Goal: Task Accomplishment & Management: Complete application form

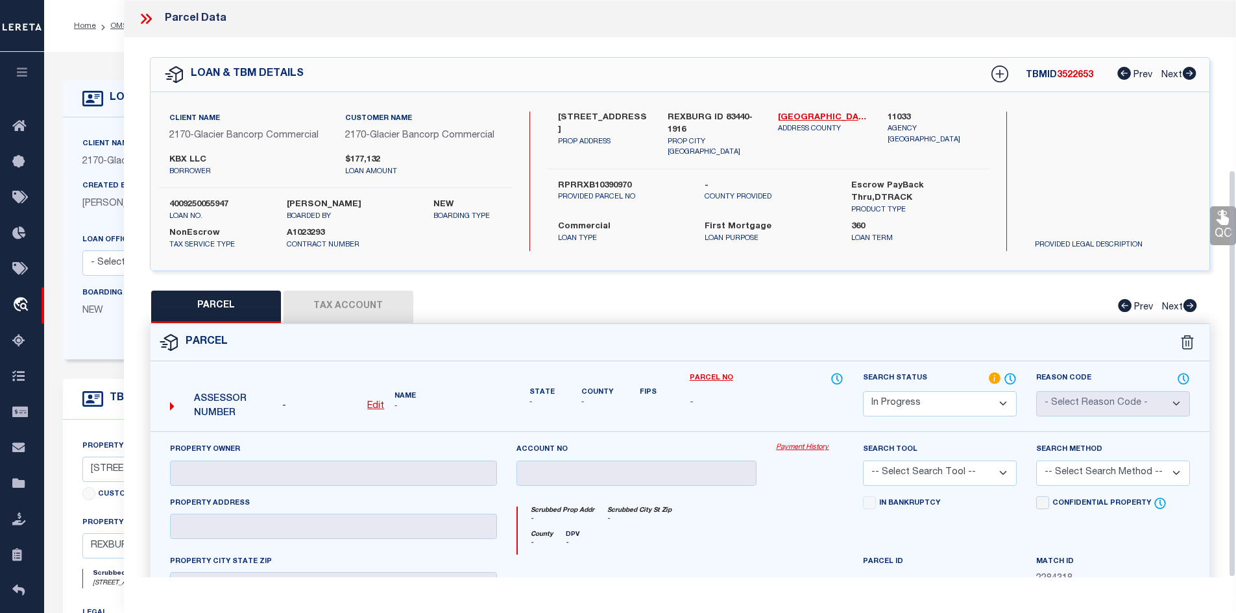
select select "IP"
select select "4576"
select select "10"
select select "20"
select select "NonEscrow"
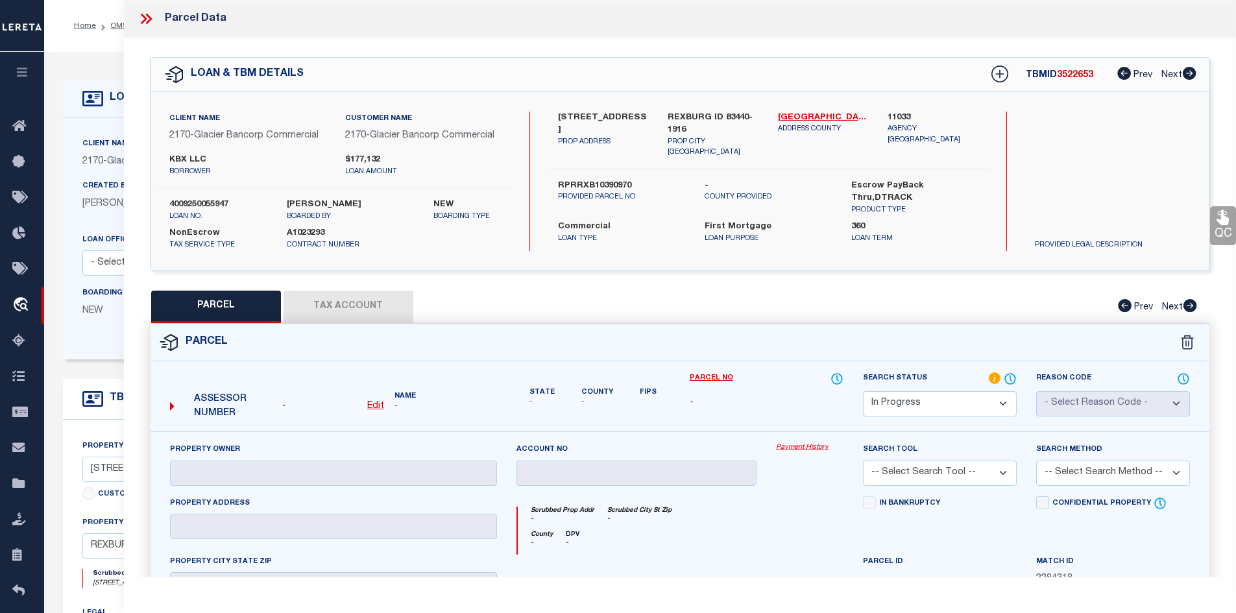
click at [146, 19] on icon at bounding box center [144, 19] width 6 height 10
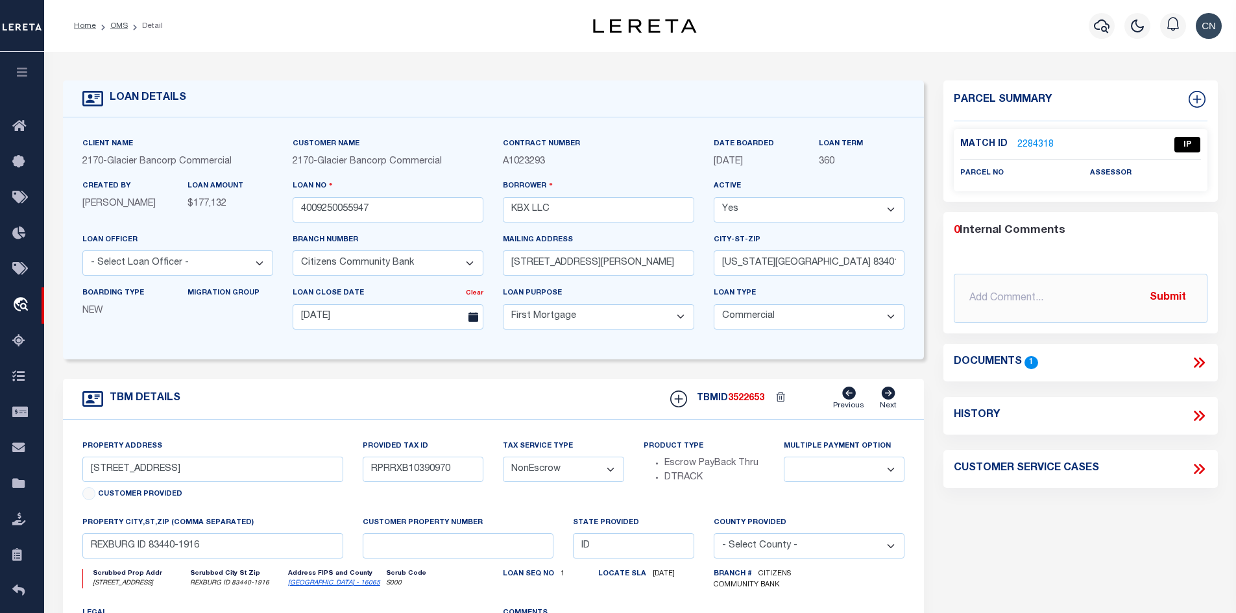
click at [1036, 141] on link "2284318" at bounding box center [1035, 145] width 36 height 14
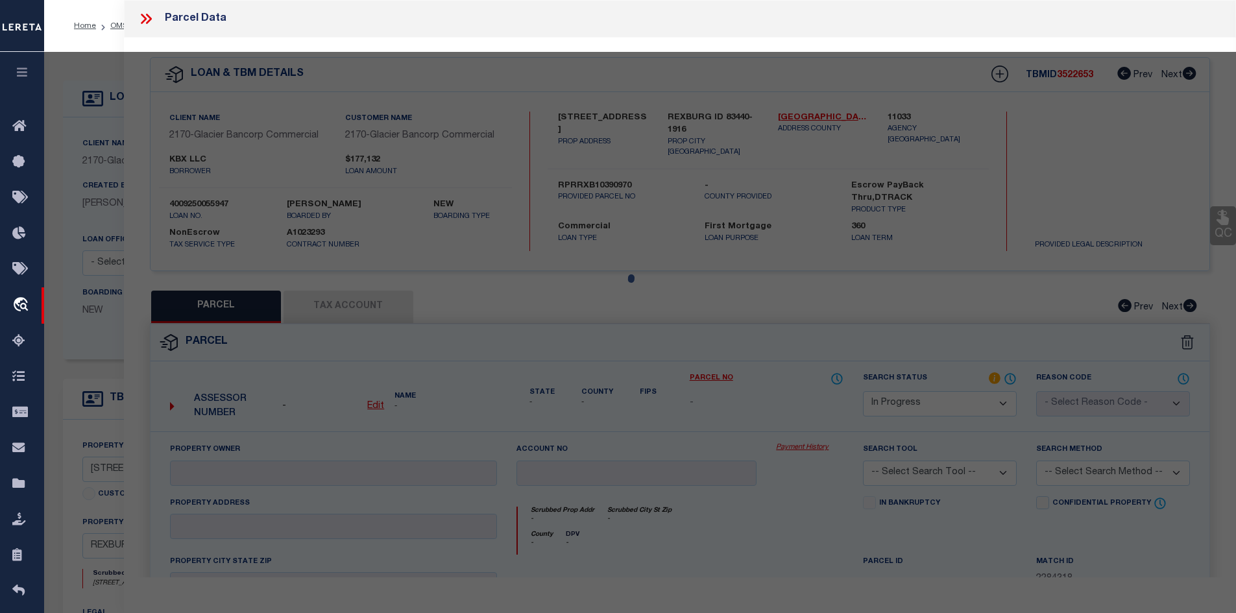
select select "AS"
checkbox input "false"
select select "IP"
checkbox input "false"
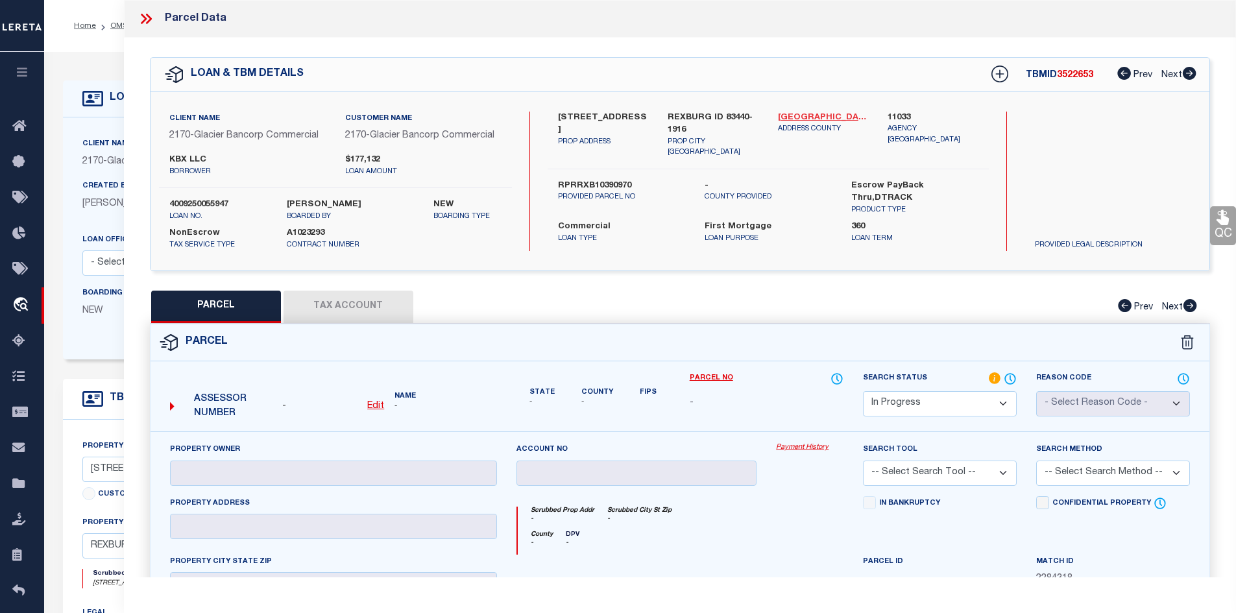
click at [794, 117] on link "[GEOGRAPHIC_DATA] - 16065" at bounding box center [823, 118] width 91 height 13
drag, startPoint x: 564, startPoint y: 112, endPoint x: 616, endPoint y: 115, distance: 52.0
click at [616, 115] on label "[STREET_ADDRESS]" at bounding box center [603, 124] width 91 height 25
copy label "6 S CENTER"
click at [613, 88] on div "LOAN & TBM DETAILS TBMID 3522653 Prev Next" at bounding box center [679, 75] width 1059 height 34
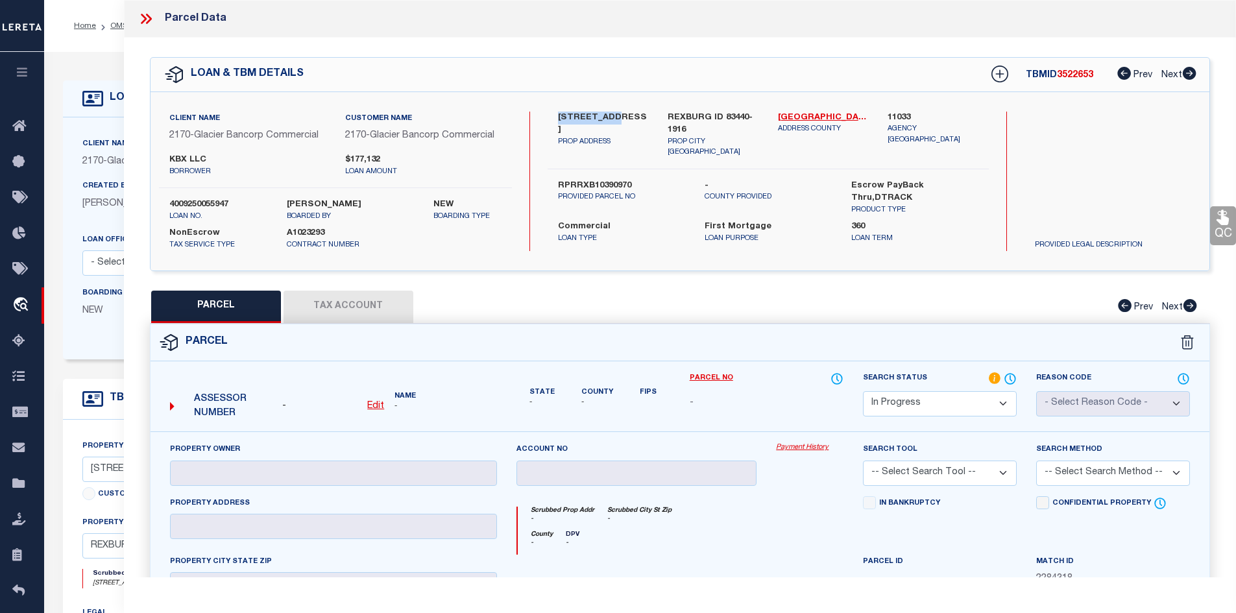
drag, startPoint x: 558, startPoint y: 113, endPoint x: 612, endPoint y: 116, distance: 53.2
click at [612, 116] on label "[STREET_ADDRESS]" at bounding box center [603, 124] width 91 height 25
copy label "16 S CENTER"
drag, startPoint x: 149, startPoint y: 18, endPoint x: 193, endPoint y: 119, distance: 111.2
click at [149, 18] on icon at bounding box center [148, 19] width 6 height 10
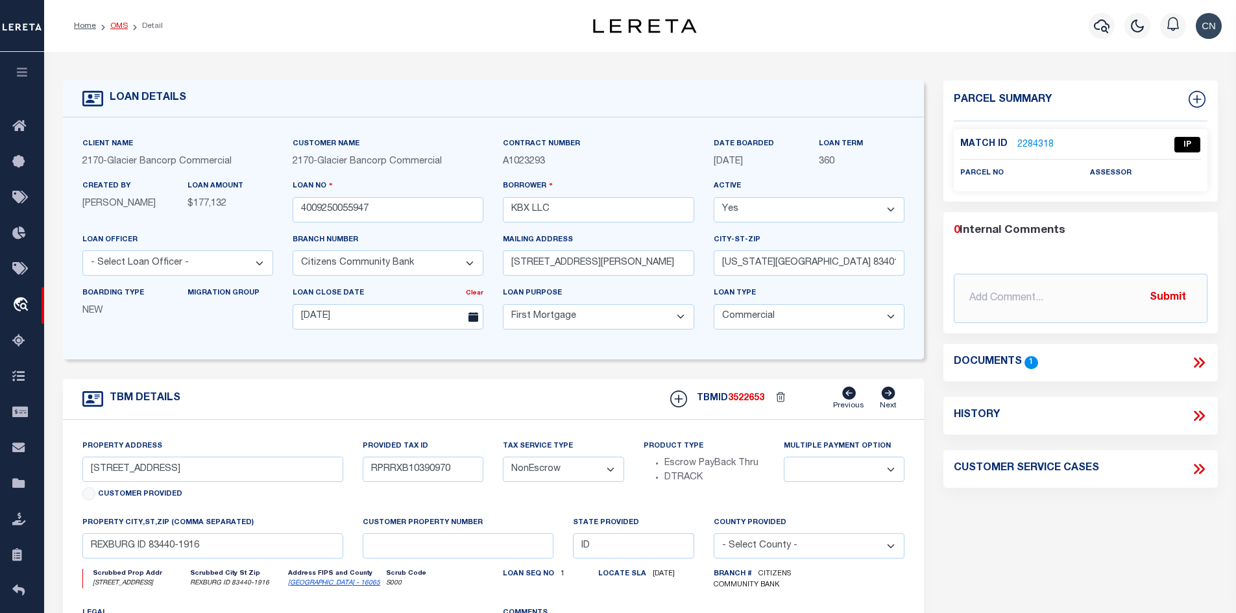
click at [114, 26] on link "OMS" at bounding box center [119, 26] width 18 height 8
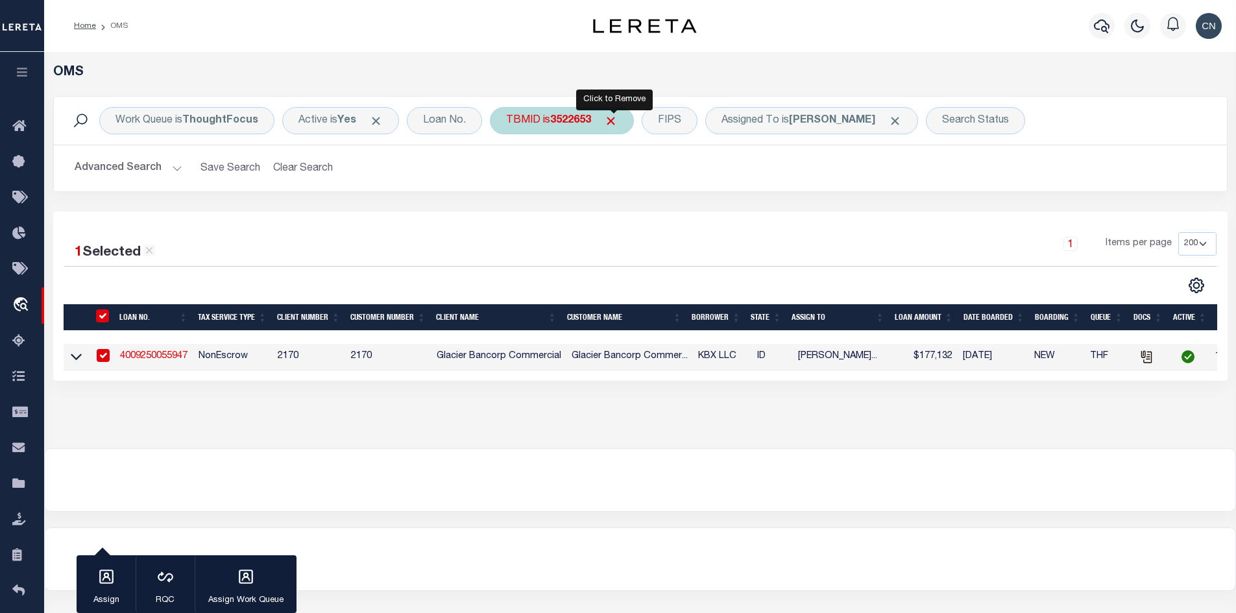
click at [610, 121] on span "Click to Remove" at bounding box center [611, 121] width 14 height 14
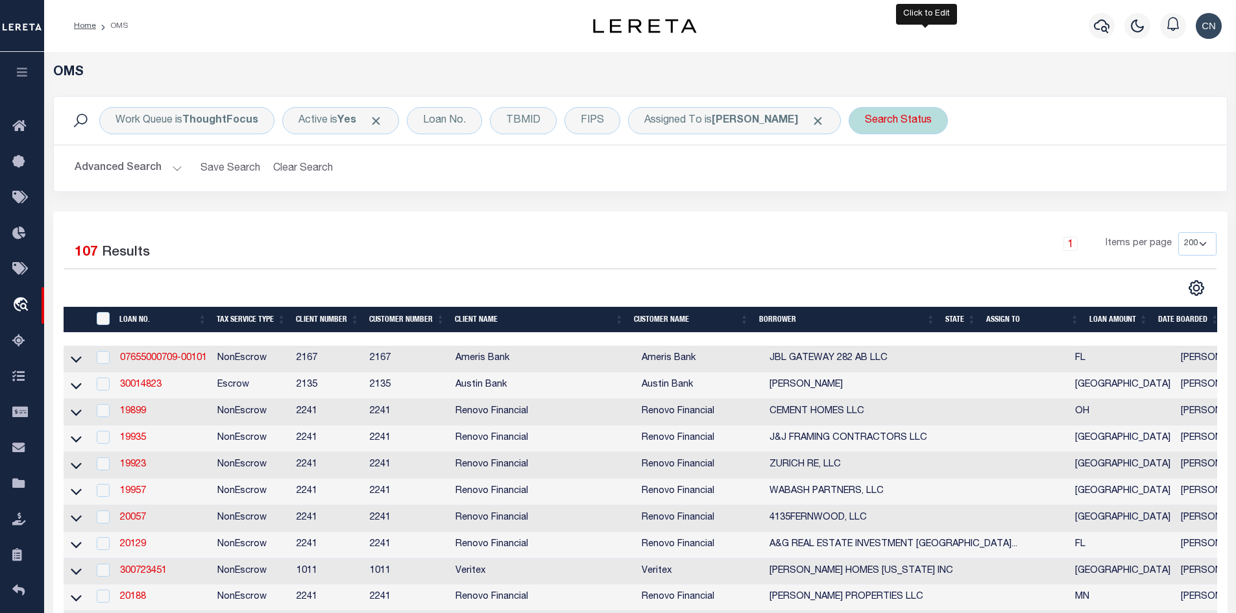
click at [944, 116] on div "Search Status" at bounding box center [897, 120] width 99 height 27
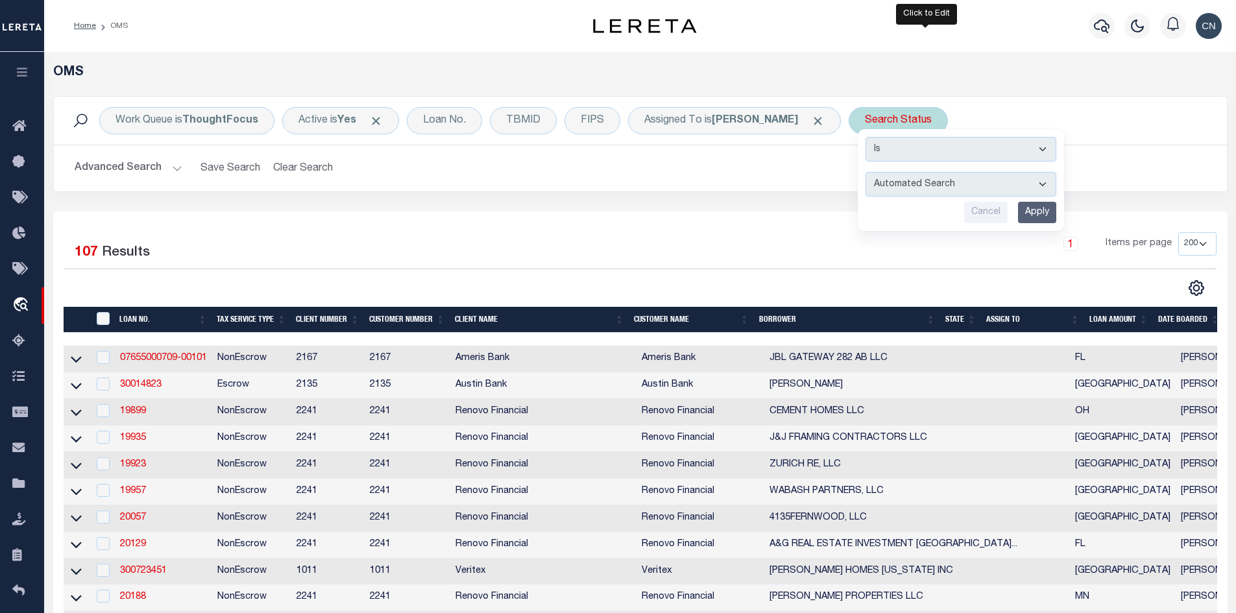
click at [966, 182] on select "Automated Search Bad Parcel Complete Duplicate Parcel High Dollar Reporting In …" at bounding box center [960, 184] width 191 height 25
select select "IP"
click at [893, 172] on select "Automated Search Bad Parcel Complete Duplicate Parcel High Dollar Reporting In …" at bounding box center [960, 184] width 191 height 25
click at [1056, 214] on input "Apply" at bounding box center [1037, 212] width 38 height 21
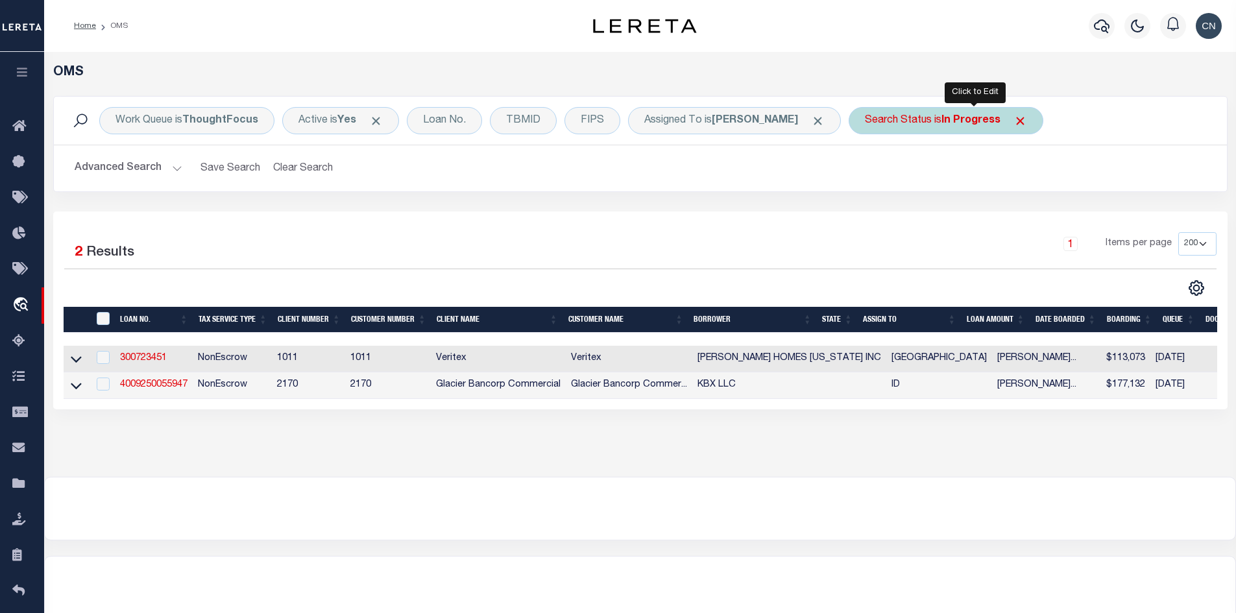
click at [986, 119] on b "In Progress" at bounding box center [970, 120] width 59 height 10
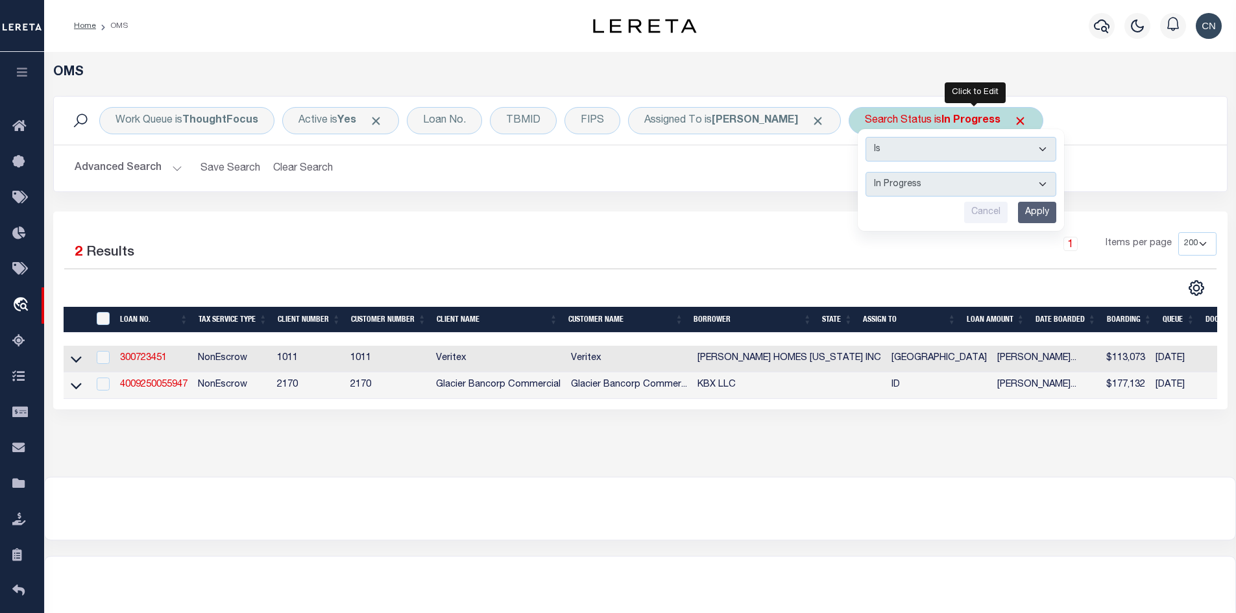
click at [962, 179] on select "Automated Search Bad Parcel Complete Duplicate Parcel High Dollar Reporting In …" at bounding box center [960, 184] width 191 height 25
click at [893, 172] on select "Automated Search Bad Parcel Complete Duplicate Parcel High Dollar Reporting In …" at bounding box center [960, 184] width 191 height 25
click at [1056, 180] on select "Automated Search Bad Parcel Complete Duplicate Parcel High Dollar Reporting In …" at bounding box center [960, 184] width 191 height 25
select select "RD"
click at [893, 172] on select "Automated Search Bad Parcel Complete Duplicate Parcel High Dollar Reporting In …" at bounding box center [960, 184] width 191 height 25
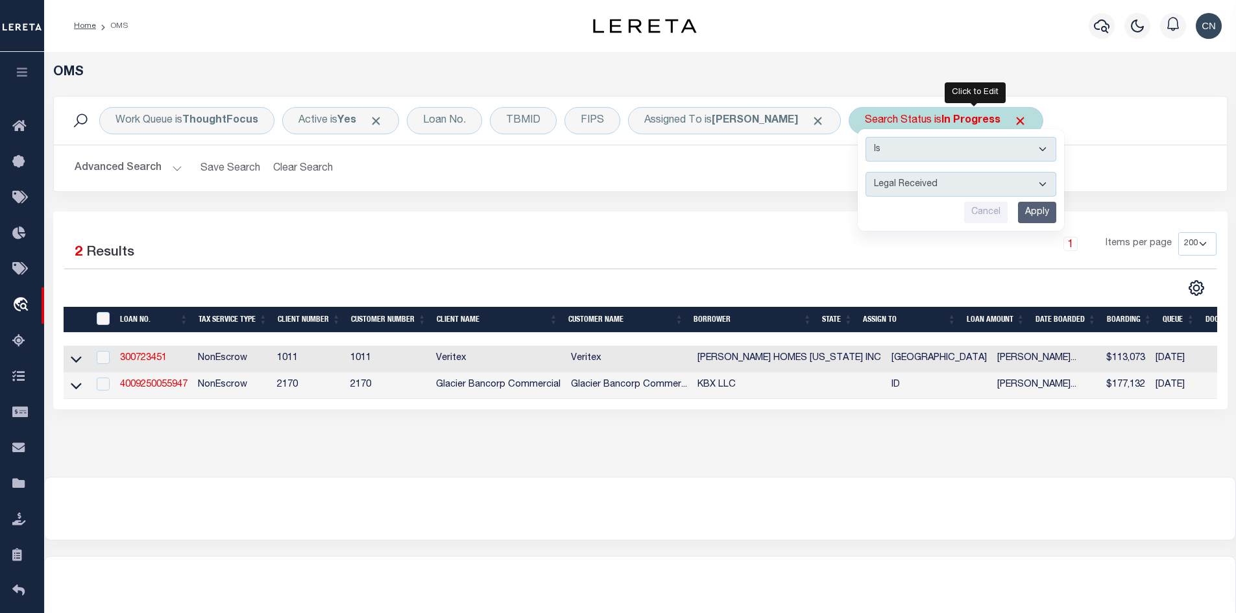
click at [1056, 213] on input "Apply" at bounding box center [1037, 212] width 38 height 21
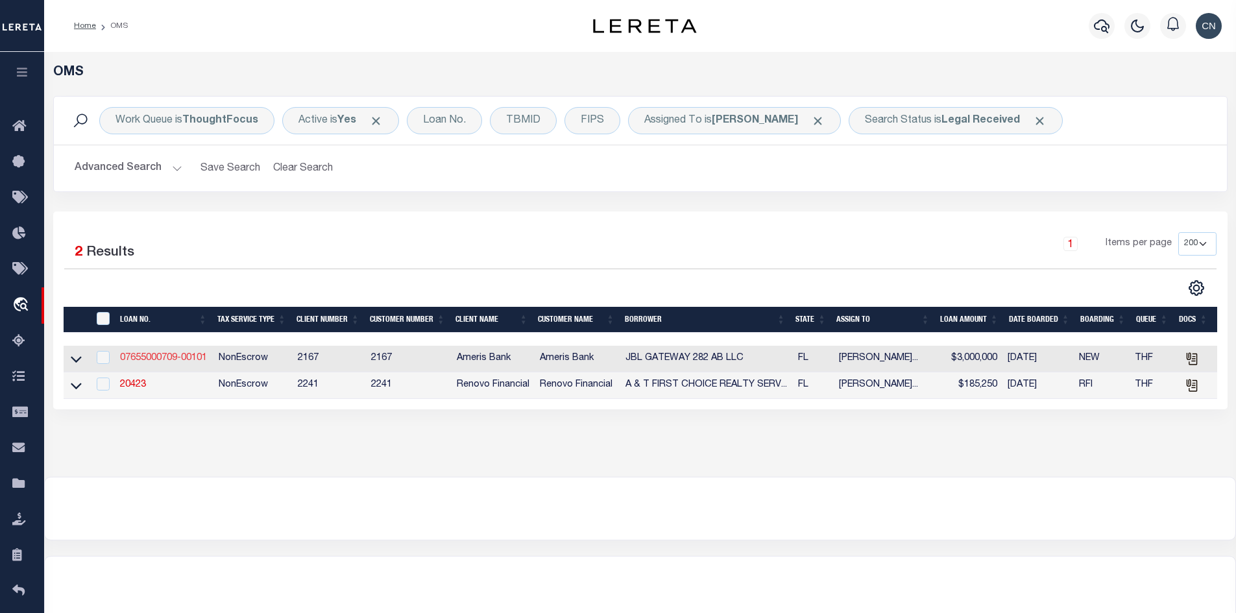
click at [178, 359] on link "07655000709-00101" at bounding box center [163, 357] width 87 height 9
type input "07655000709-00101"
type input "JBL GATEWAY 282 AB LLC"
select select
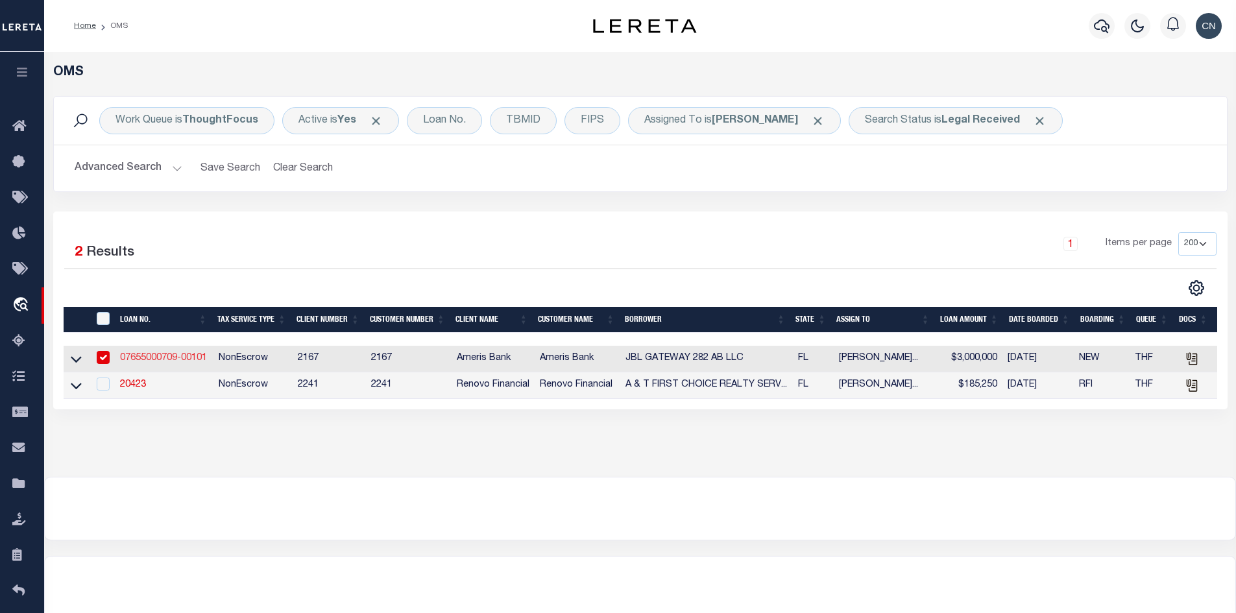
type input "[STREET_ADDRESS][PERSON_NAME]"
type input "HOLLYWOOD FL 33020-7845"
type input "[DATE]"
select select
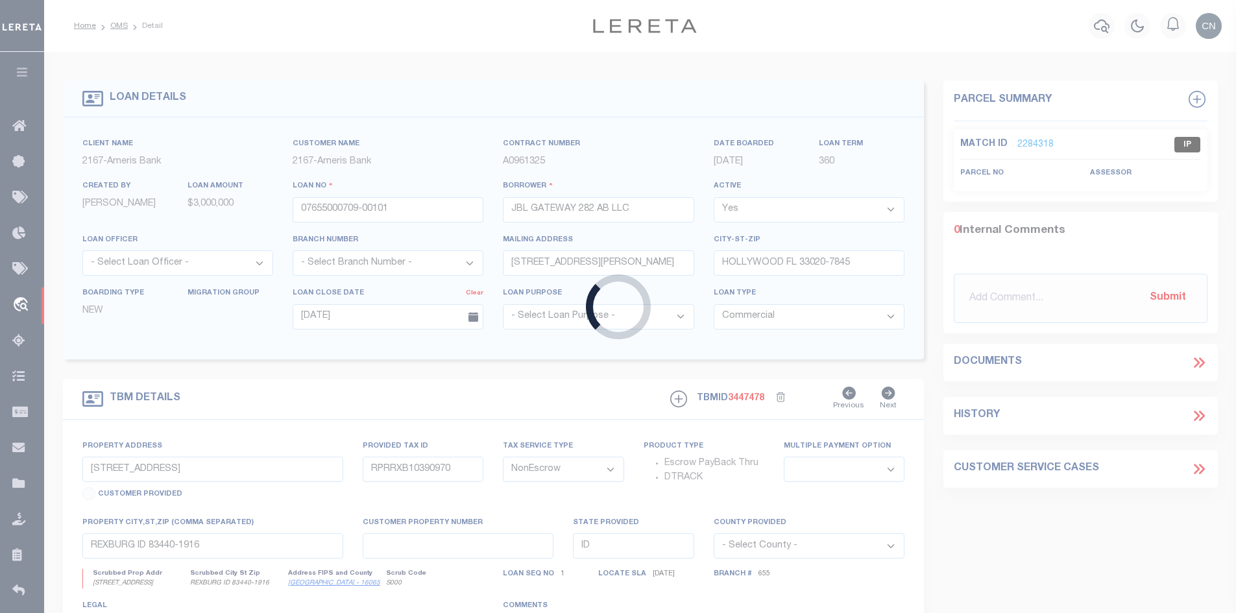
select select "10928"
select select "25604"
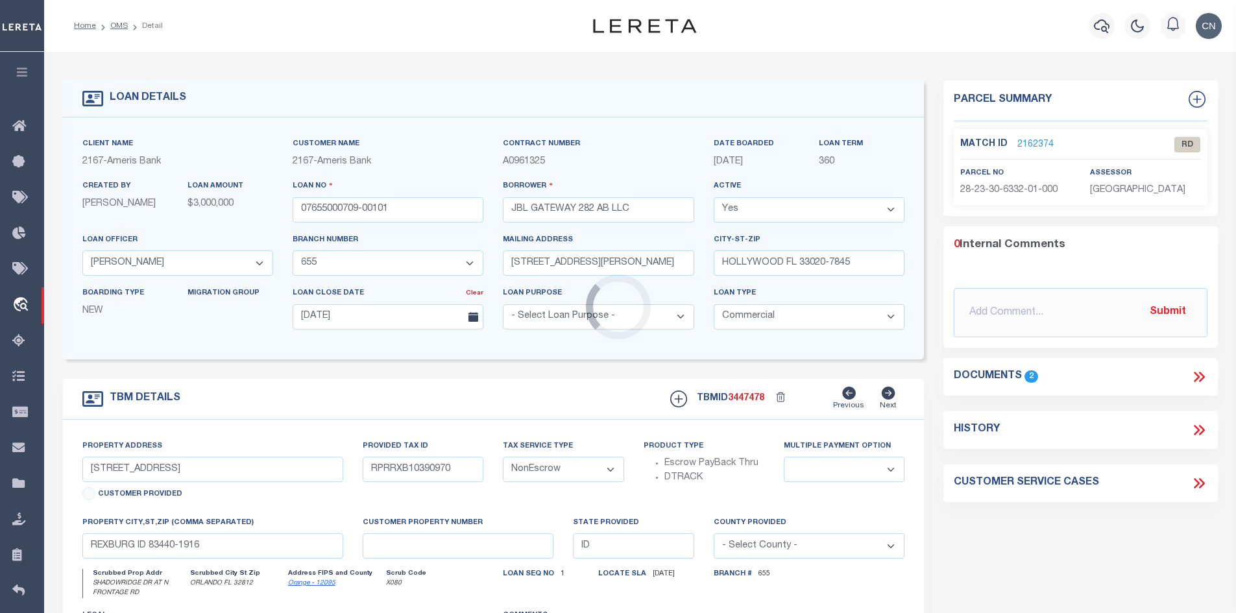
type input "SHADOW RIDGE DRIVE & NORTH FRONTAGE RD"
select select
type input "ORLANDO FL 32812"
type input "28-23-30-6332-01-000"
type input "FL"
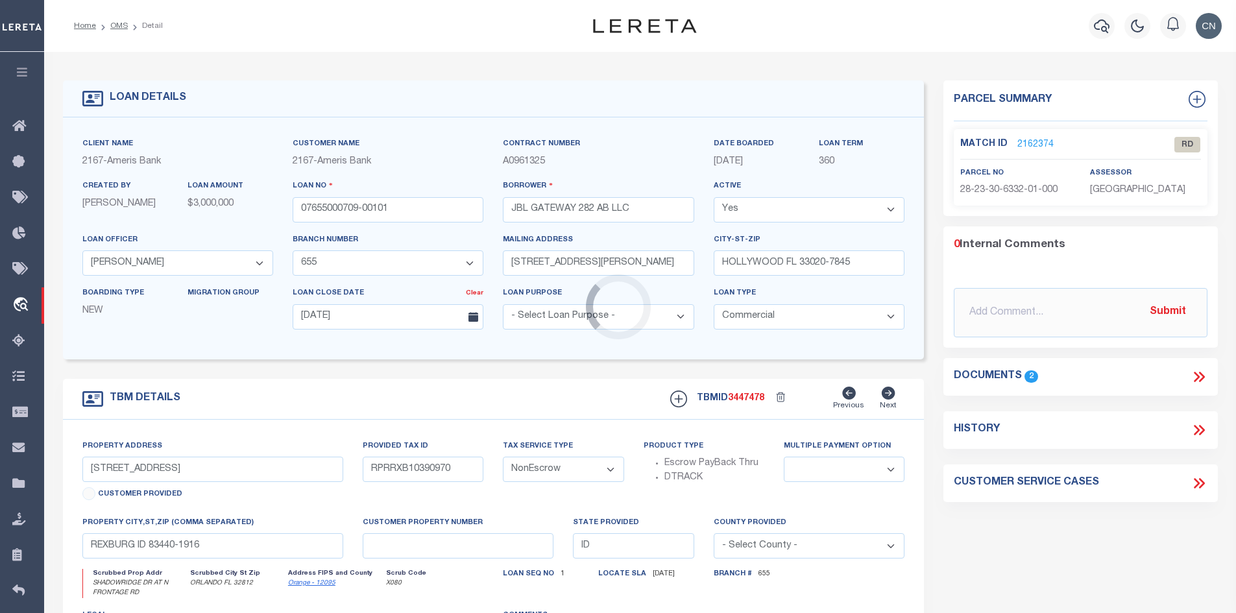
type textarea "SEE EXHIBIT A"
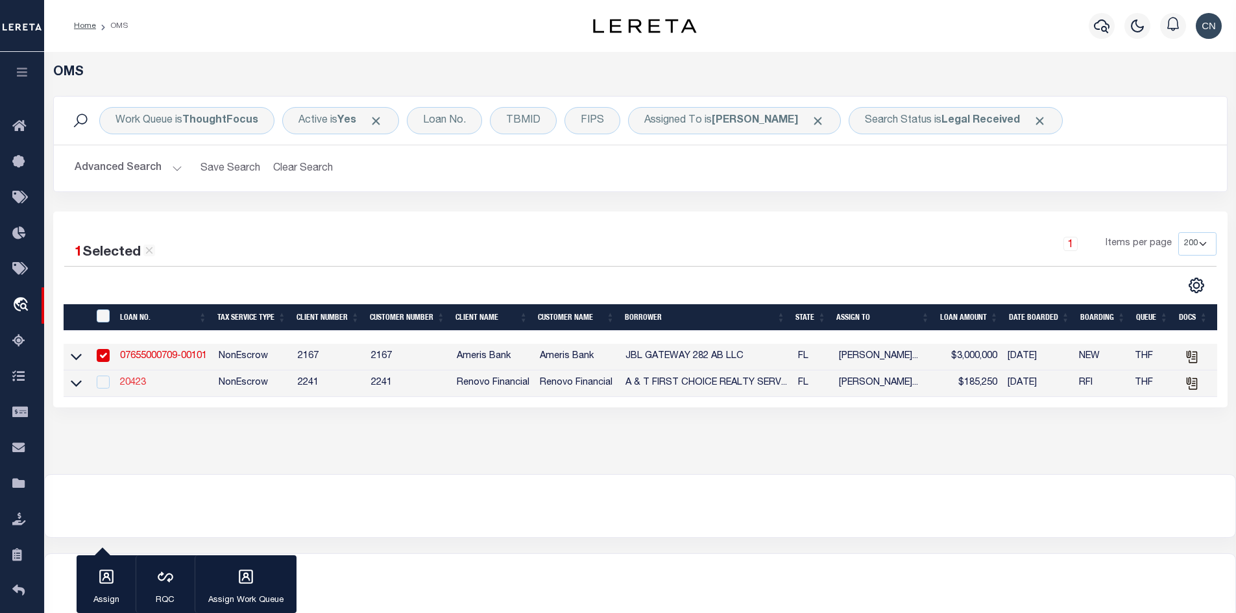
click at [141, 381] on link "20423" at bounding box center [133, 382] width 26 height 9
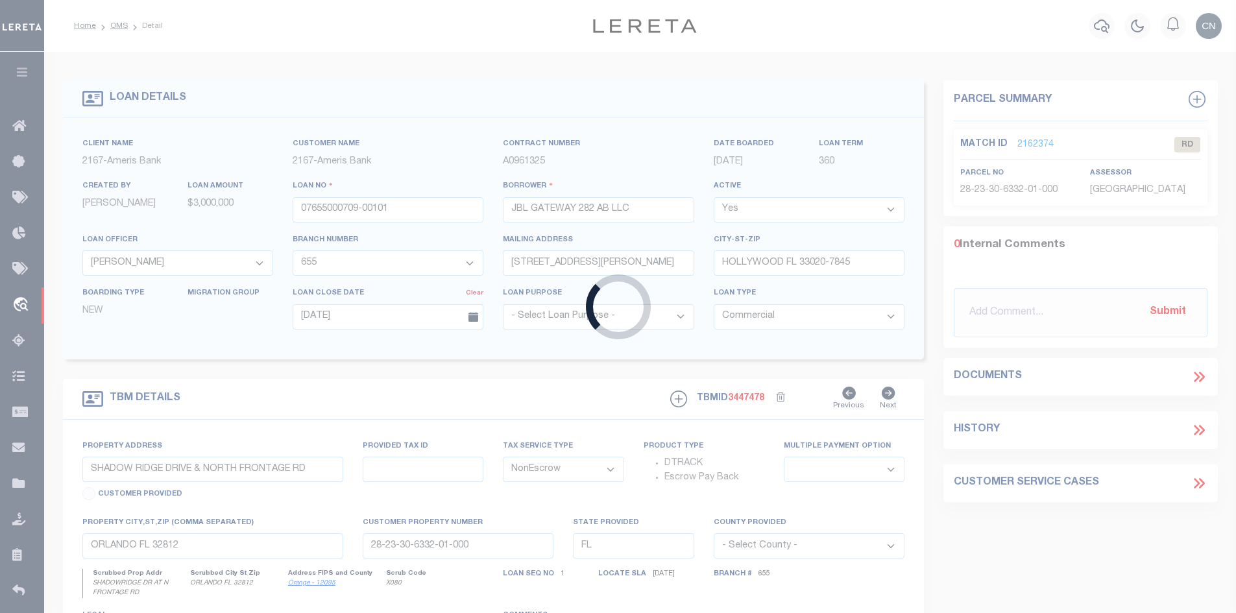
type input "20423"
type input "A & T FIRST CHOICE REALTY SERVICES, LLC"
select select
type input "[STREET_ADDRESS]"
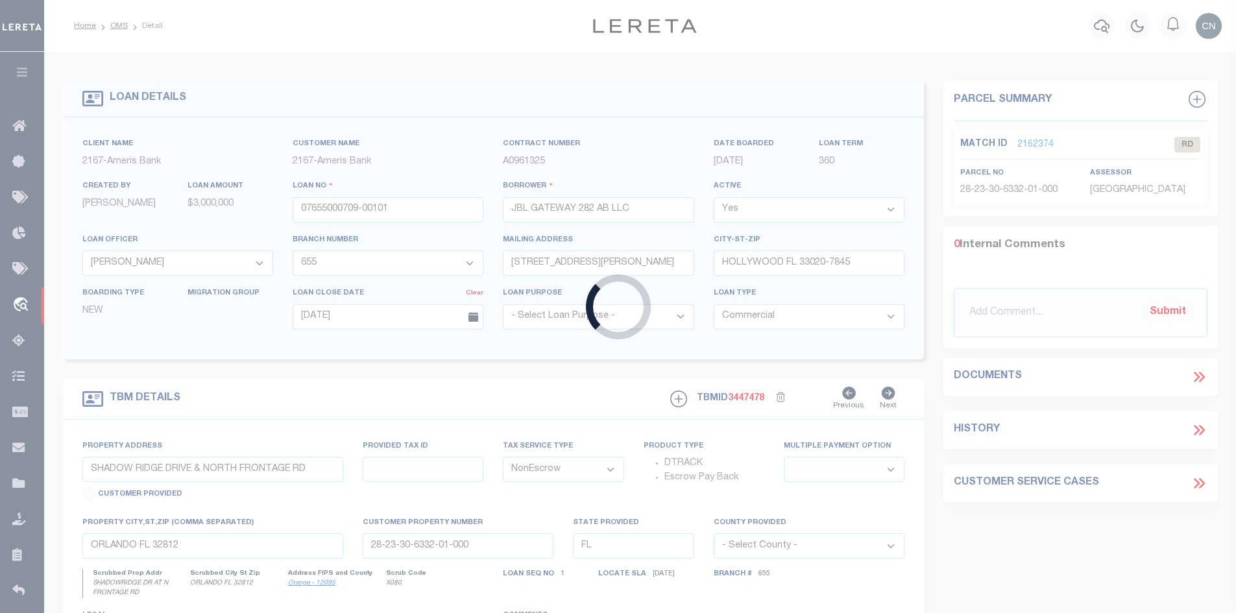
type input "[GEOGRAPHIC_DATA] FL 32226"
select select "400"
select select
select select "164194"
select select "25066"
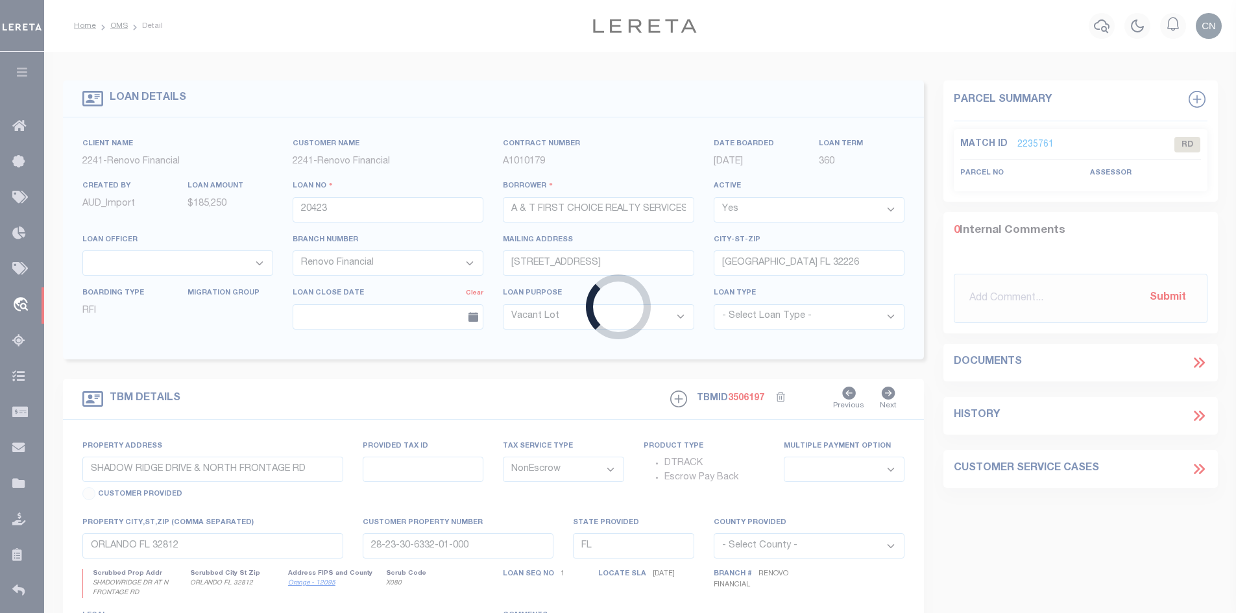
type input "[STREET_ADDRESS]"
select select
type input "[GEOGRAPHIC_DATA]"
type input "a0kUS00000Cprg5"
select select
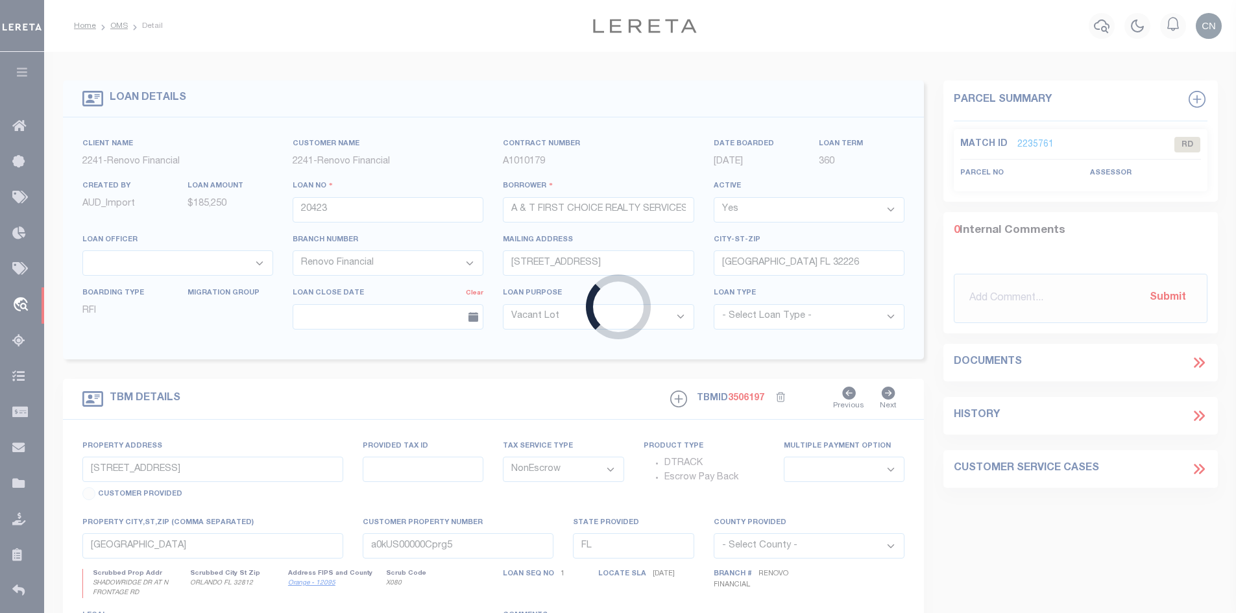
type textarea "LEGAL REQUIRED"
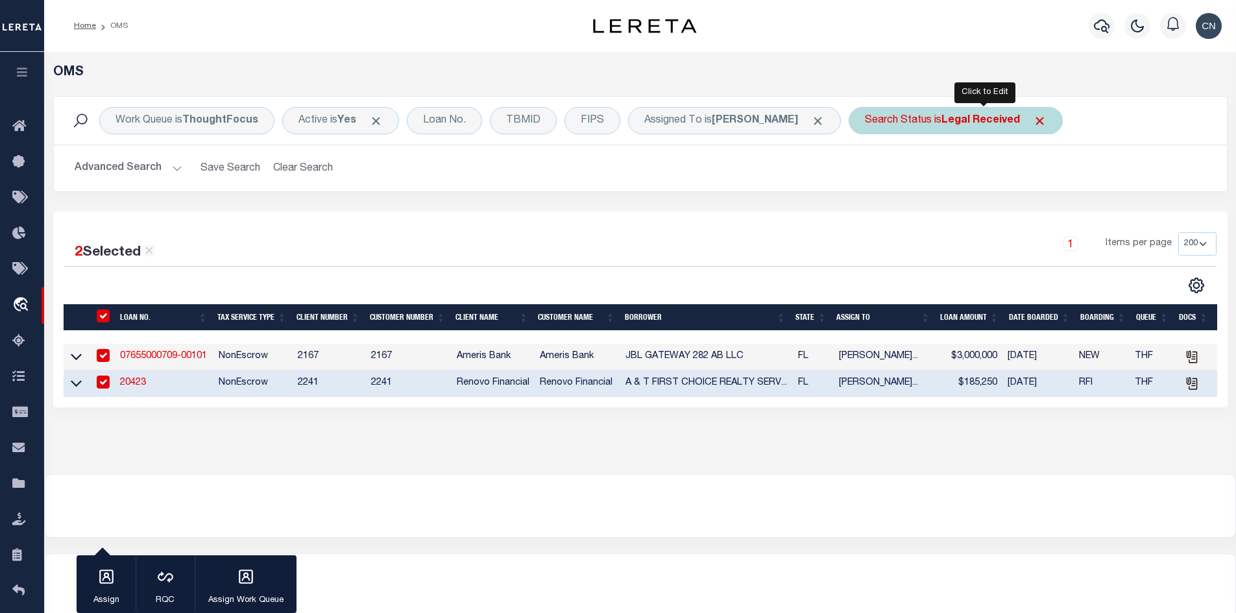
click at [1003, 121] on b "Legal Received" at bounding box center [980, 120] width 78 height 10
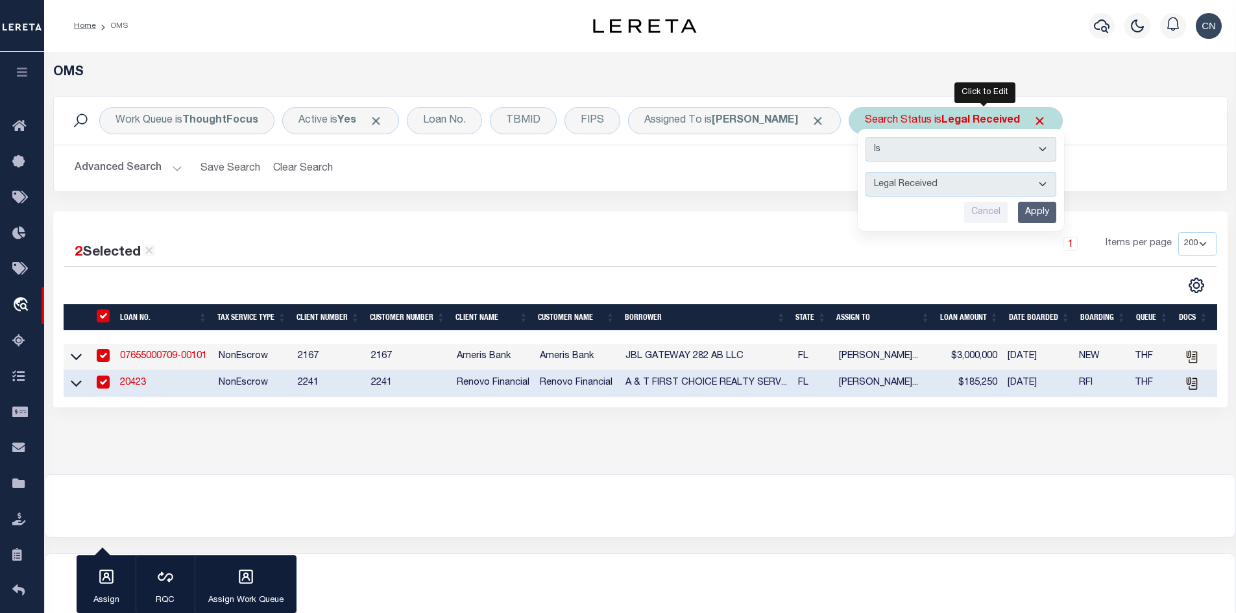
click at [996, 184] on select "Automated Search Bad Parcel Complete Duplicate Parcel High Dollar Reporting In …" at bounding box center [960, 184] width 191 height 25
select select "IP"
click at [893, 172] on select "Automated Search Bad Parcel Complete Duplicate Parcel High Dollar Reporting In …" at bounding box center [960, 184] width 191 height 25
click at [1056, 221] on input "Apply" at bounding box center [1037, 212] width 38 height 21
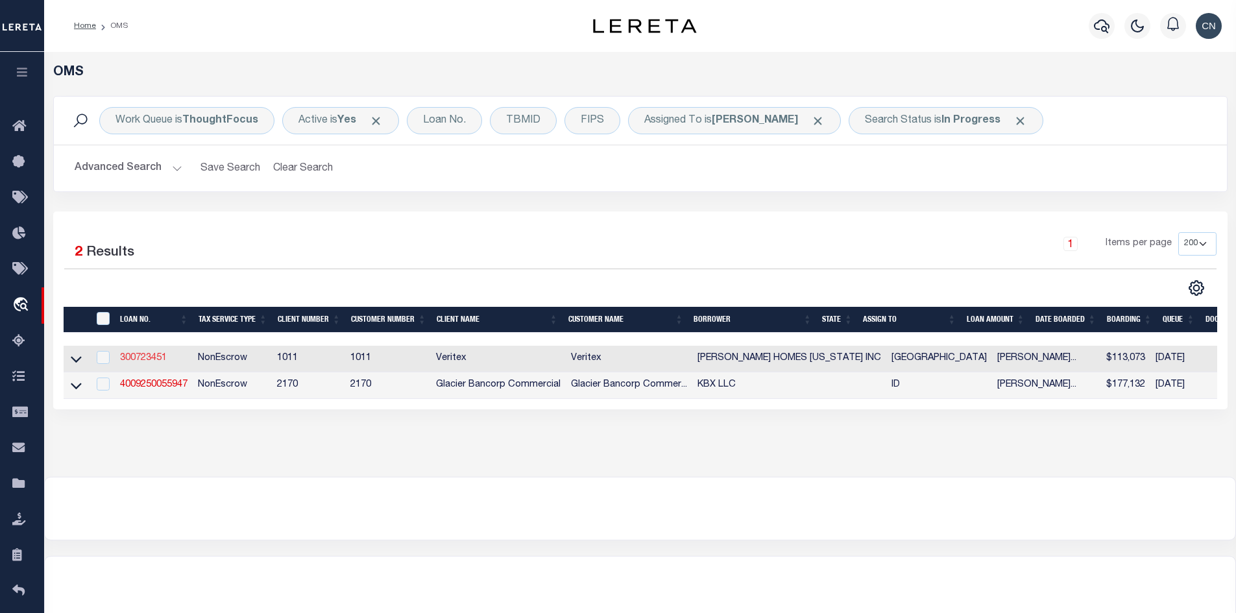
click at [129, 359] on link "300723451" at bounding box center [143, 357] width 47 height 9
type input "300723451"
type input "[PERSON_NAME] HOMES [US_STATE] INC"
select select
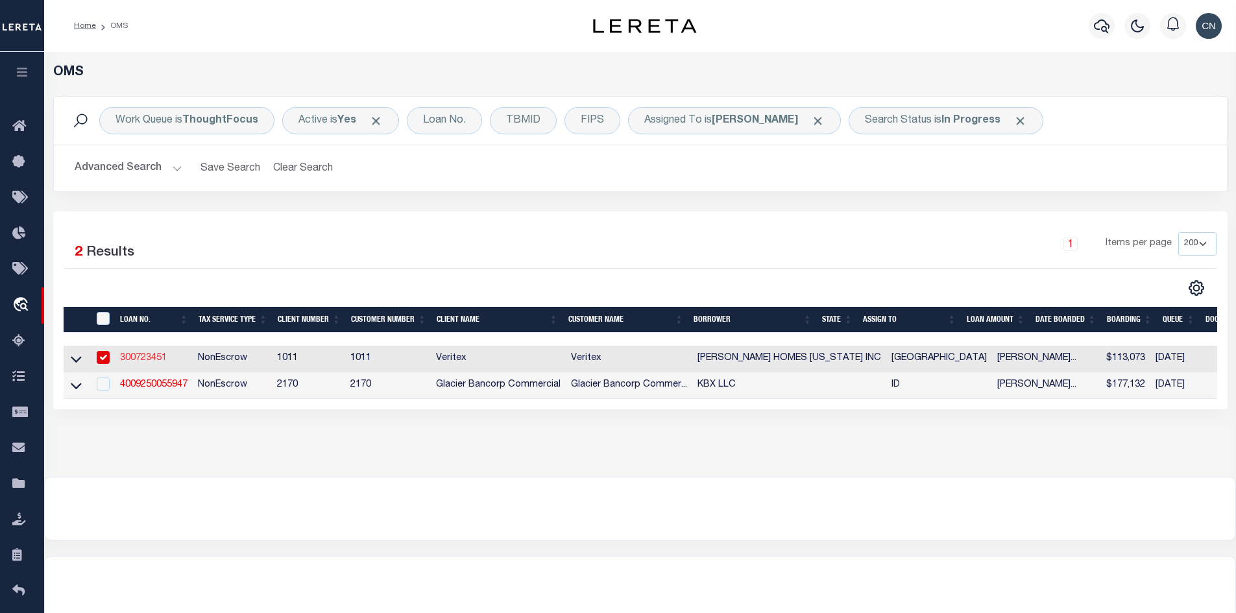
select select
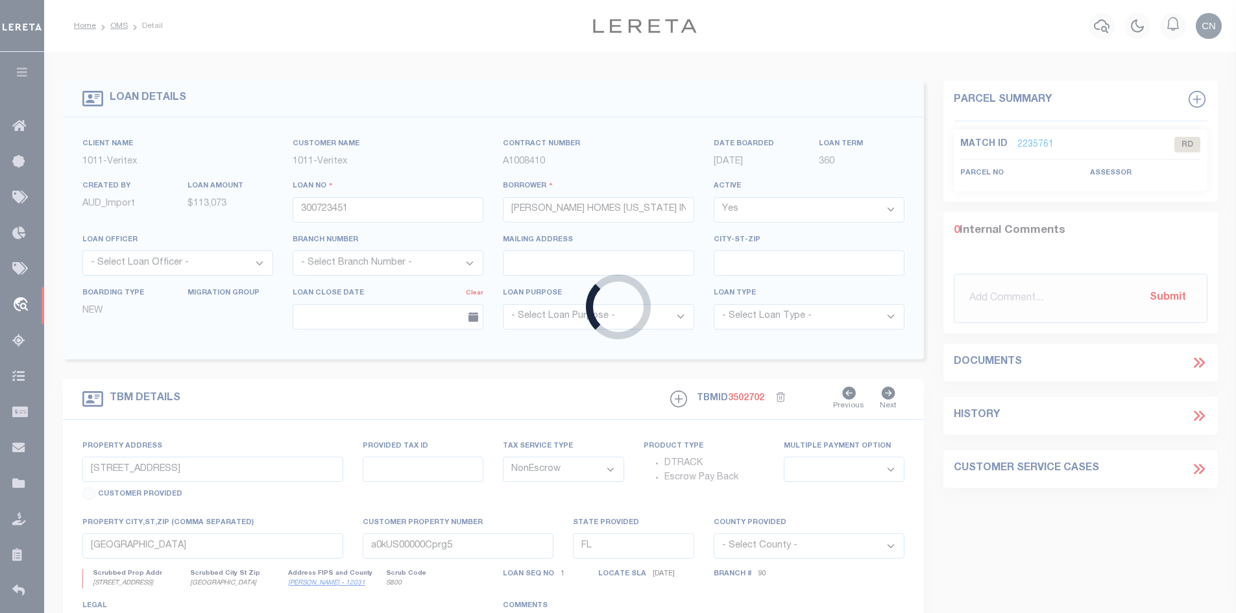
type input "[STREET_ADDRESS]"
select select
type input "[GEOGRAPHIC_DATA]"
select select
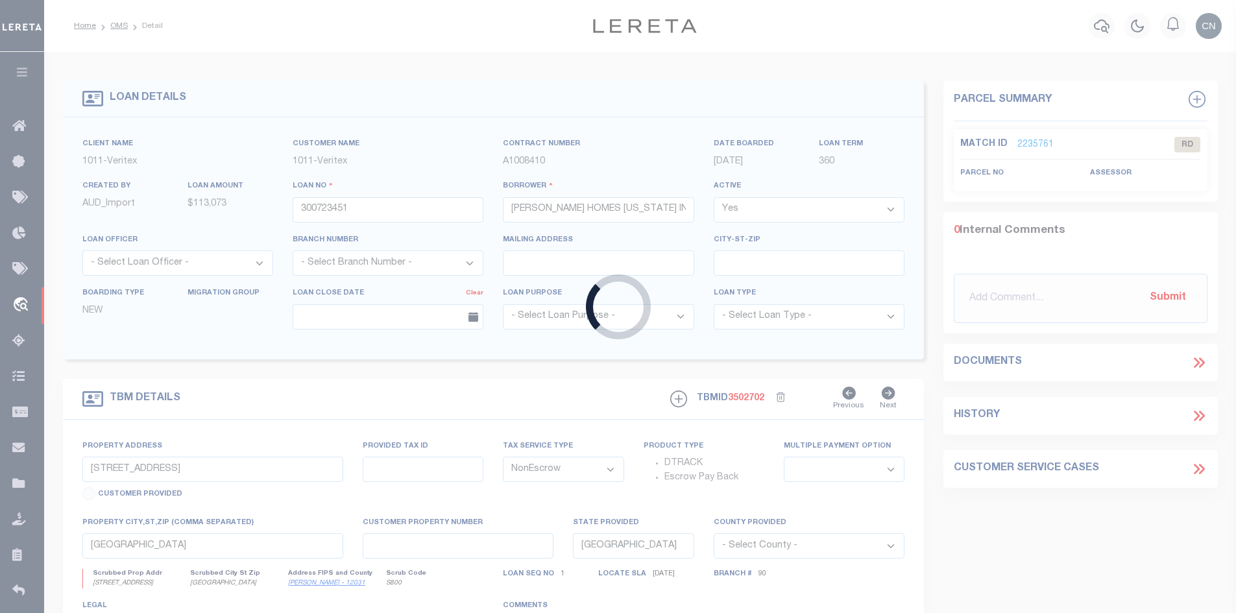
type textarea "LOT 29, [GEOGRAPHIC_DATA], [GEOGRAPHIC_DATA], [GEOGRAPHIC_DATA]"
select select "127524"
select select "2096"
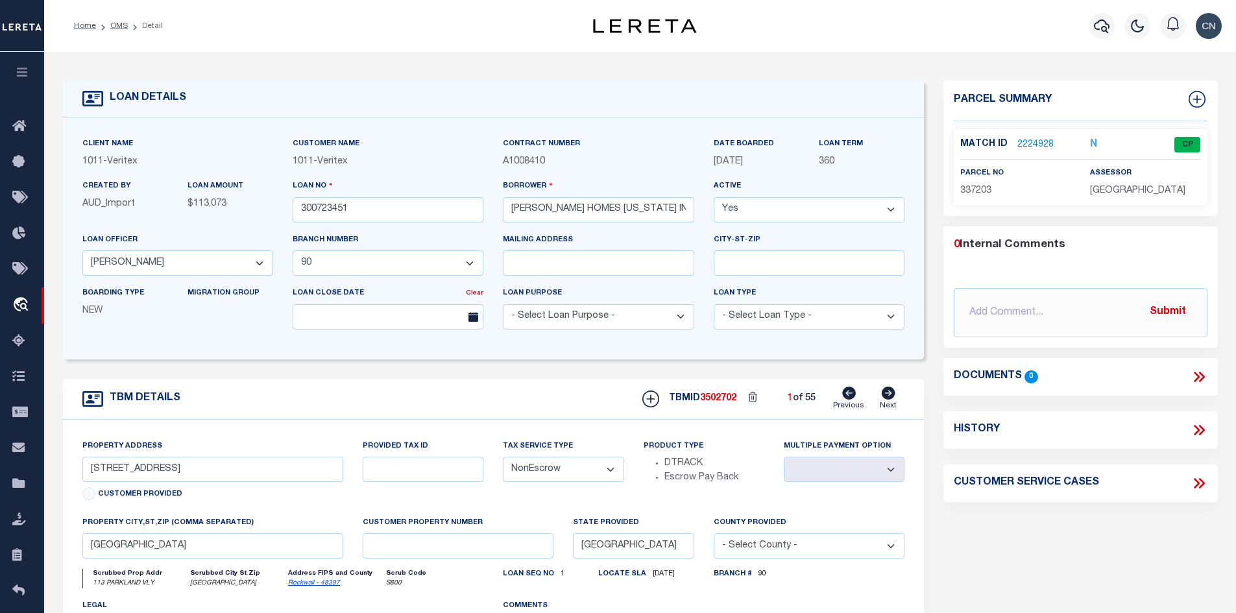
click at [1029, 141] on link "2224928" at bounding box center [1035, 145] width 36 height 14
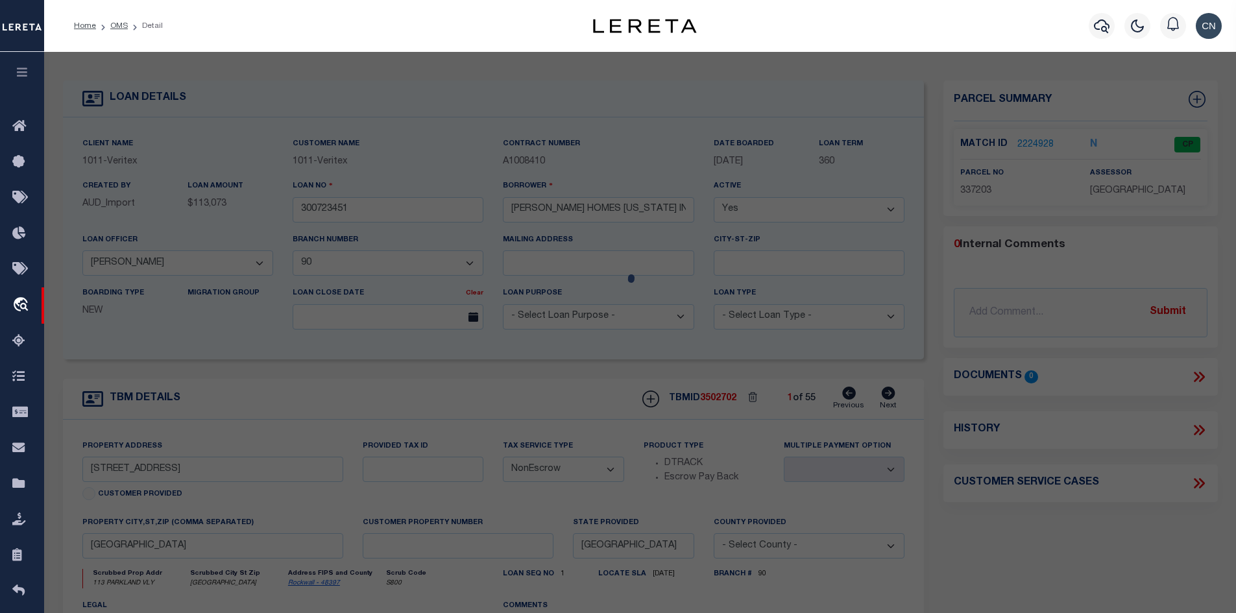
select select "AS"
checkbox input "false"
select select "CP"
type input "QUALICO DEVELOPMENTS ([GEOGRAPHIC_DATA]), INC"
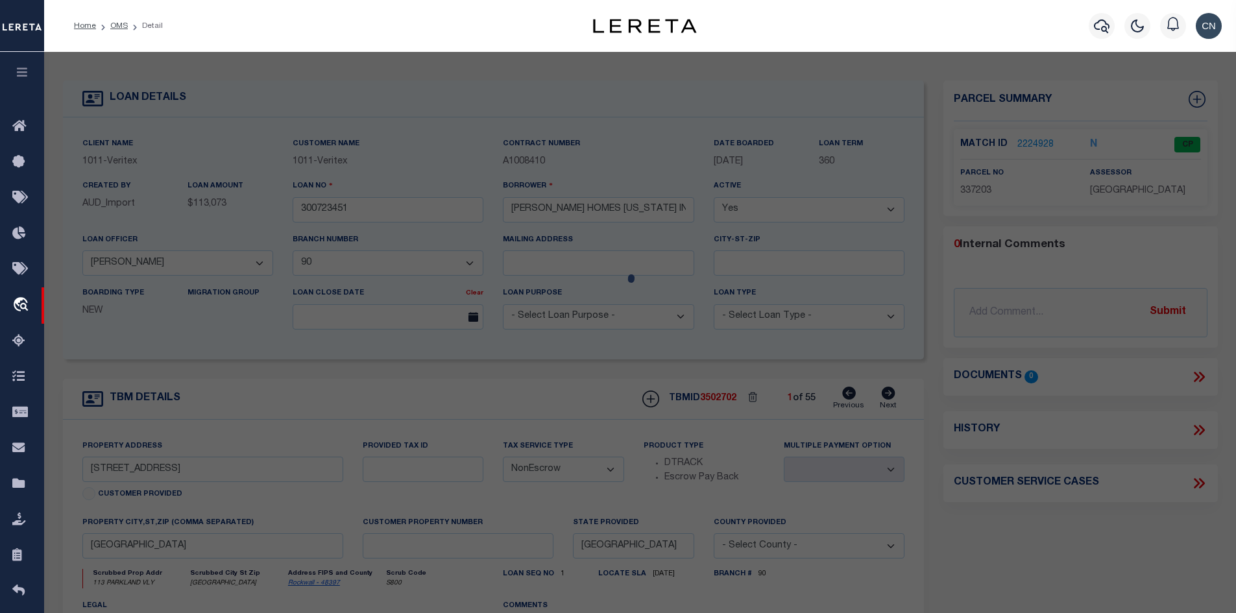
select select "AGW"
select select "ADD"
type input "[STREET_ADDRESS]"
type input "[GEOGRAPHIC_DATA]"
type textarea "[GEOGRAPHIC_DATA] BLK D LOT 29"
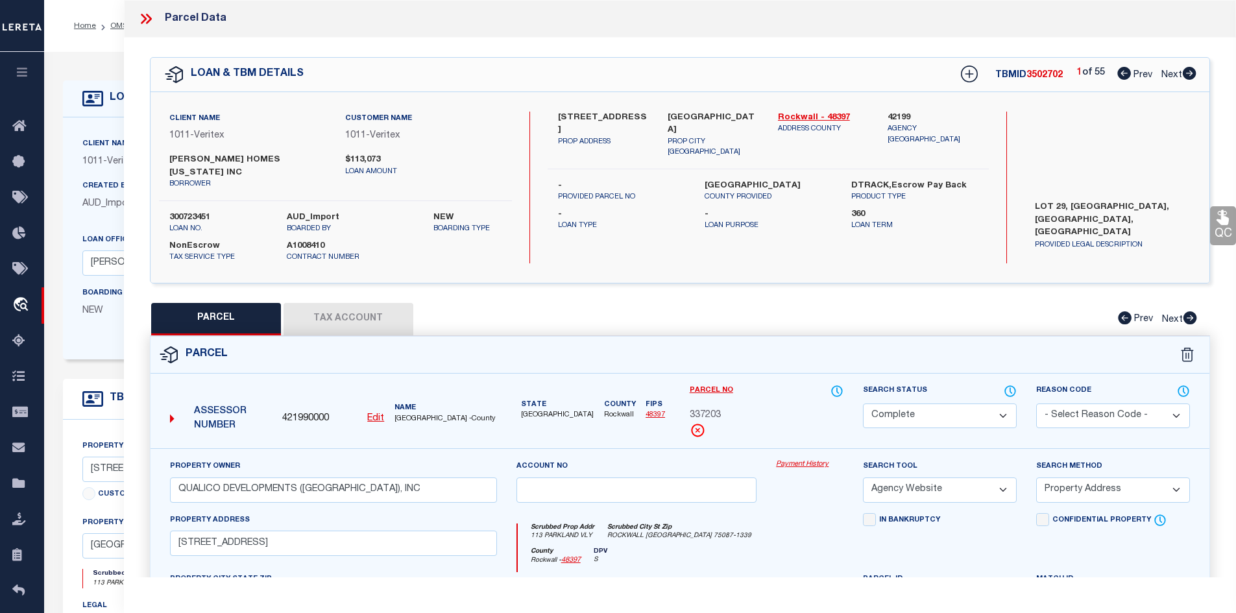
click at [1188, 80] on icon at bounding box center [1189, 73] width 14 height 13
select select "AS"
select select
checkbox input "false"
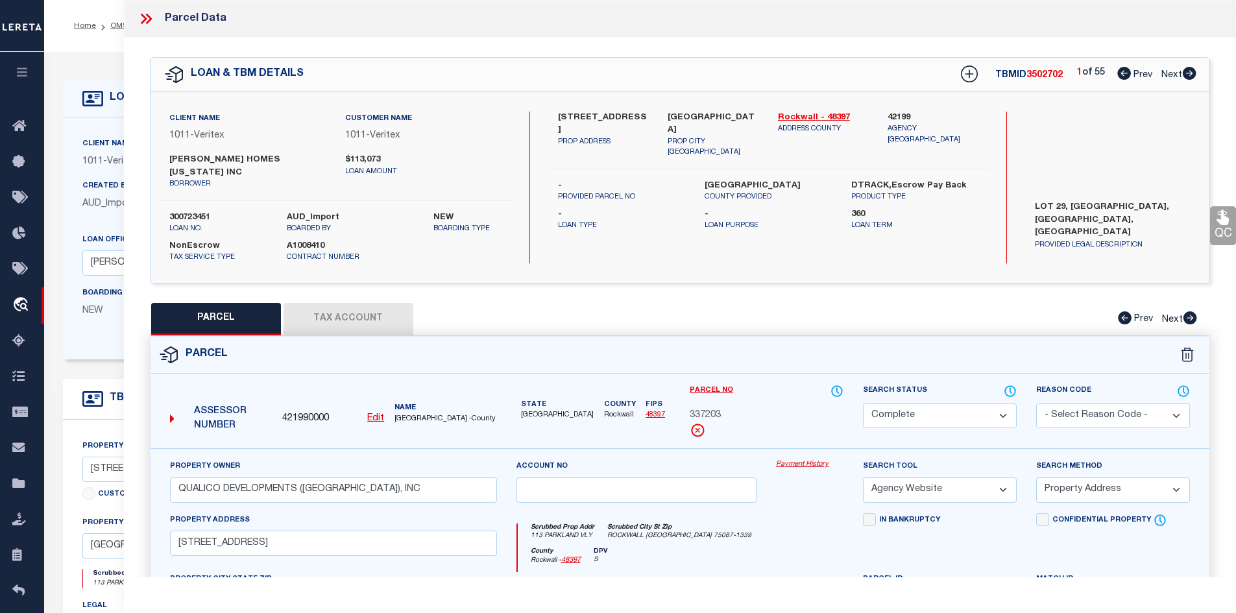
checkbox input "false"
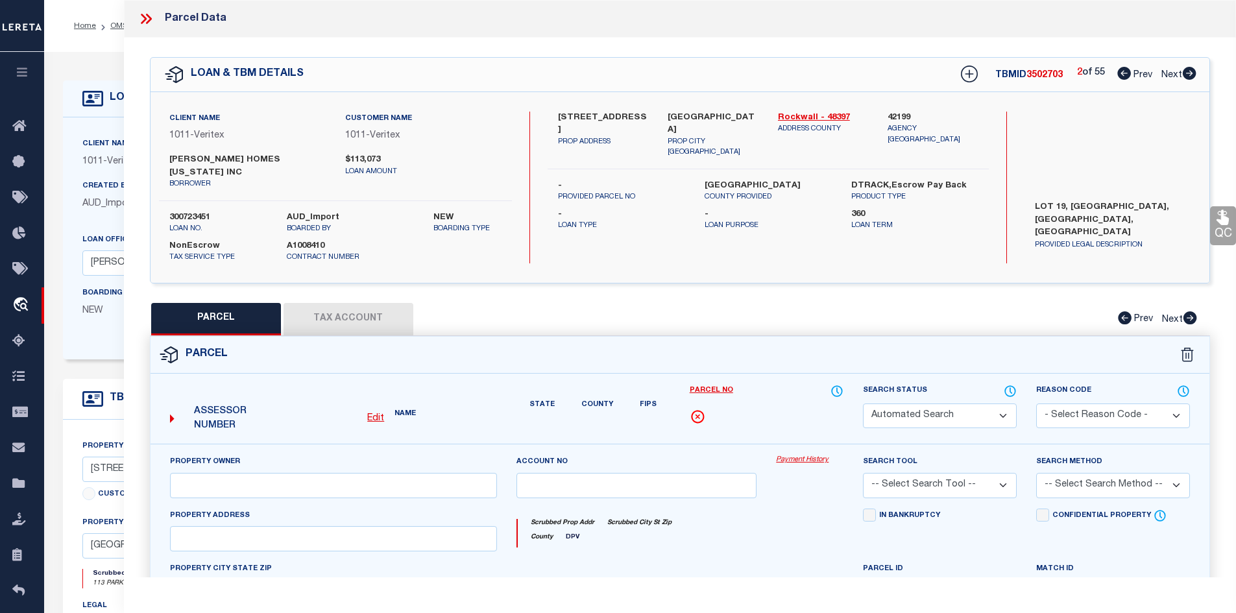
select select "CP"
type input "QUALICO DEVELOPMENTS ([GEOGRAPHIC_DATA]), INC"
select select "AGW"
select select "ADD"
type input "1401 OVERHILL DR"
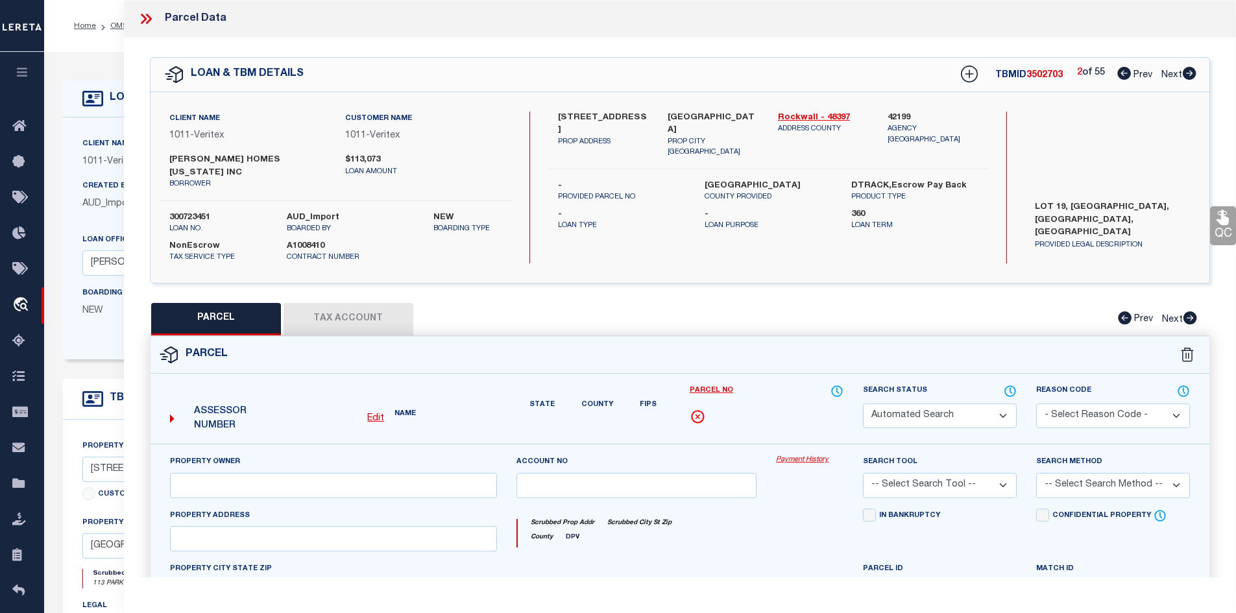
type input "[GEOGRAPHIC_DATA]"
type textarea "[GEOGRAPHIC_DATA] BLK D LOT 19"
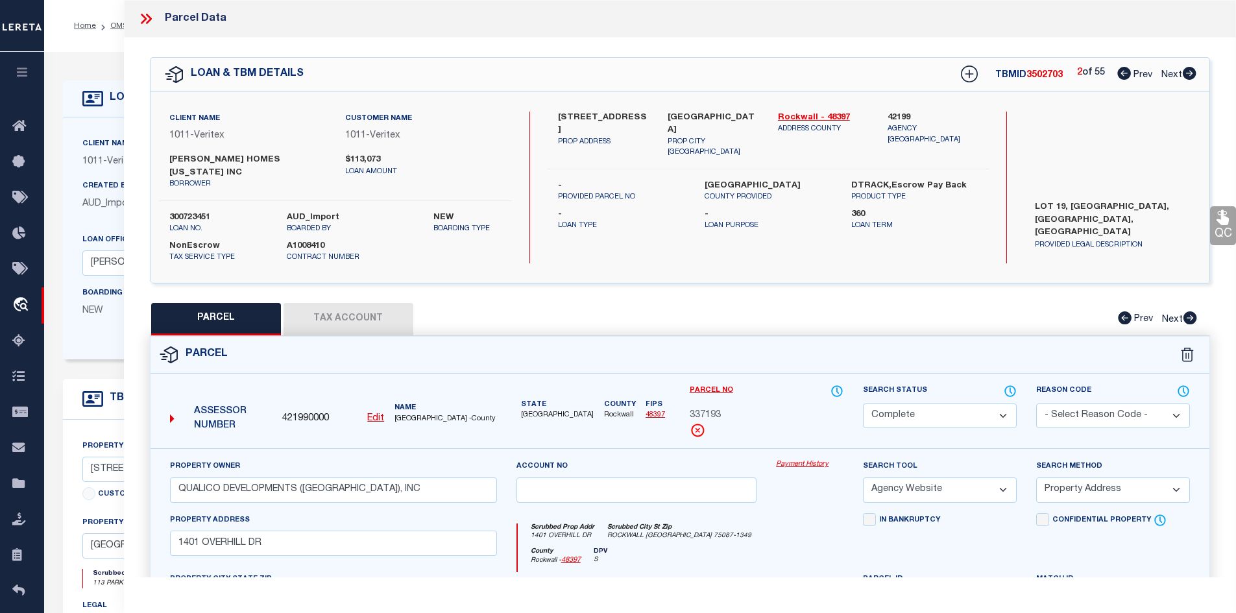
click at [1188, 77] on icon at bounding box center [1189, 73] width 14 height 13
select select "AS"
select select
checkbox input "false"
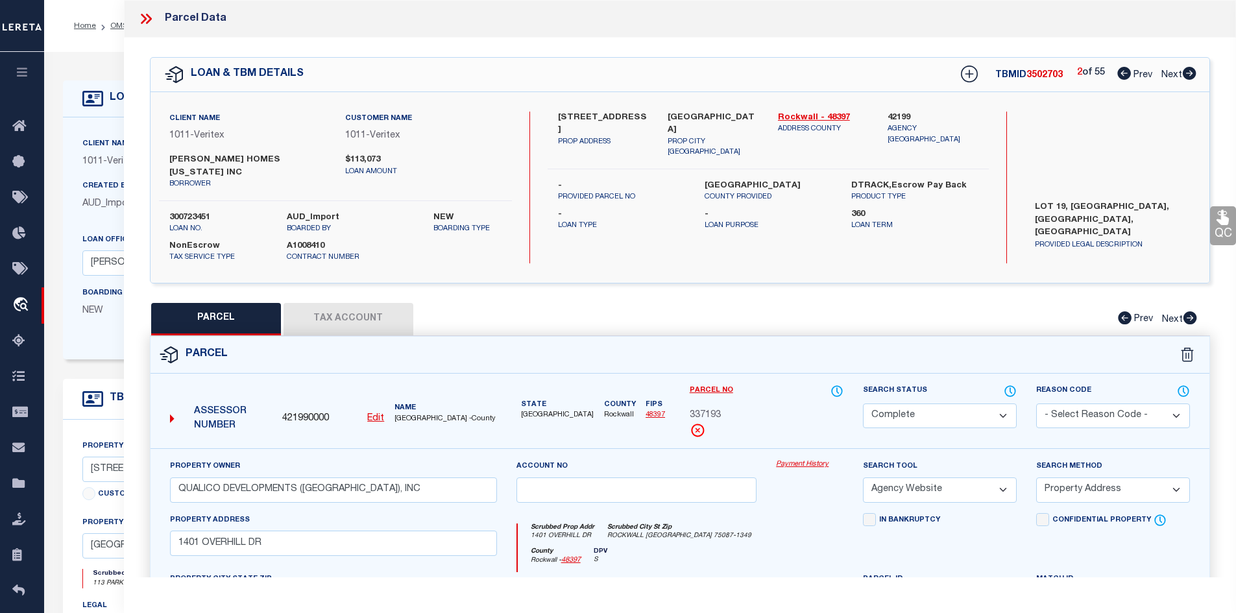
checkbox input "false"
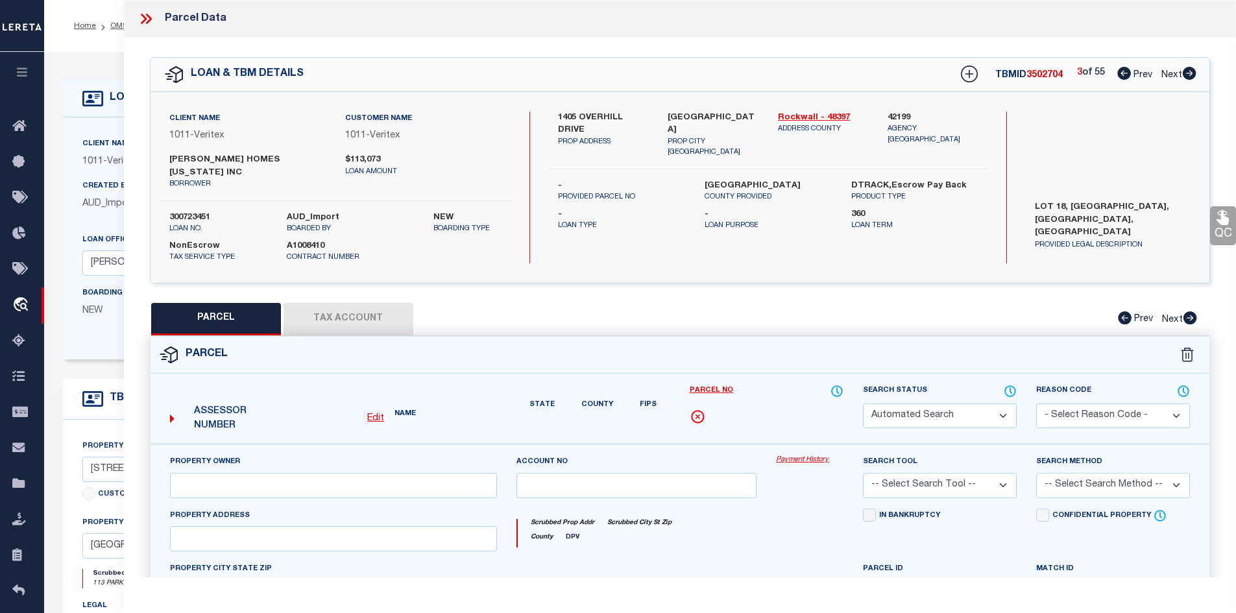
select select "CP"
type input "QUALICO DEVELOPMENTS ([GEOGRAPHIC_DATA]), INC"
select select "AGW"
select select "ADD"
type input "1405 OVERHILL DR,"
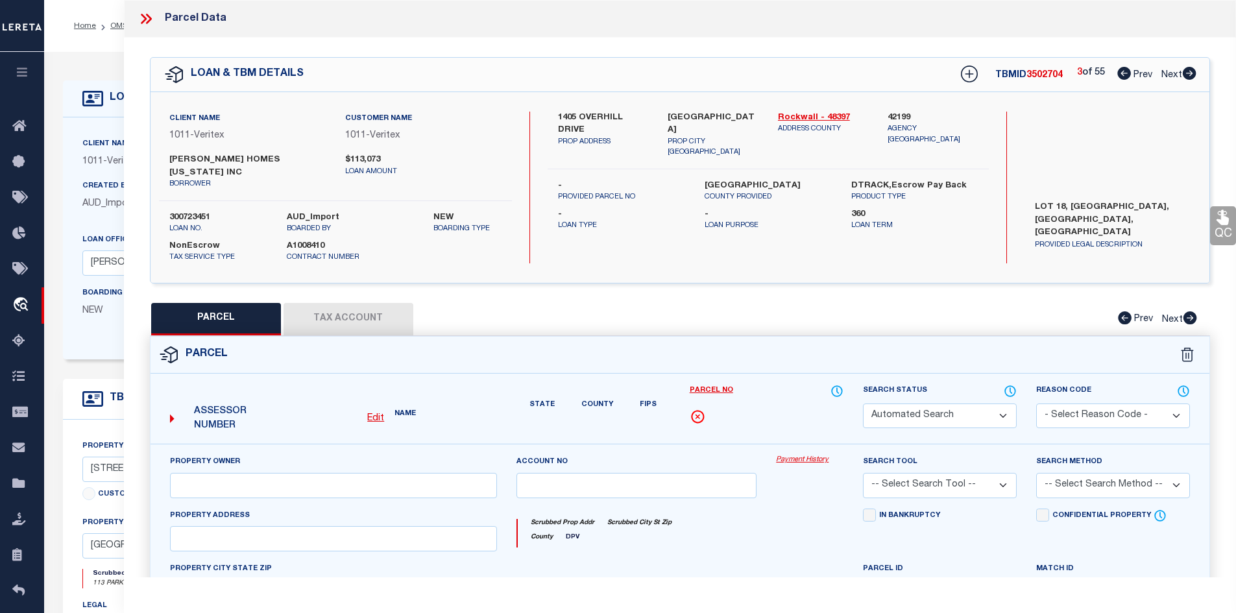
type input "[GEOGRAPHIC_DATA]"
type textarea "[GEOGRAPHIC_DATA] BLK D LOT 18"
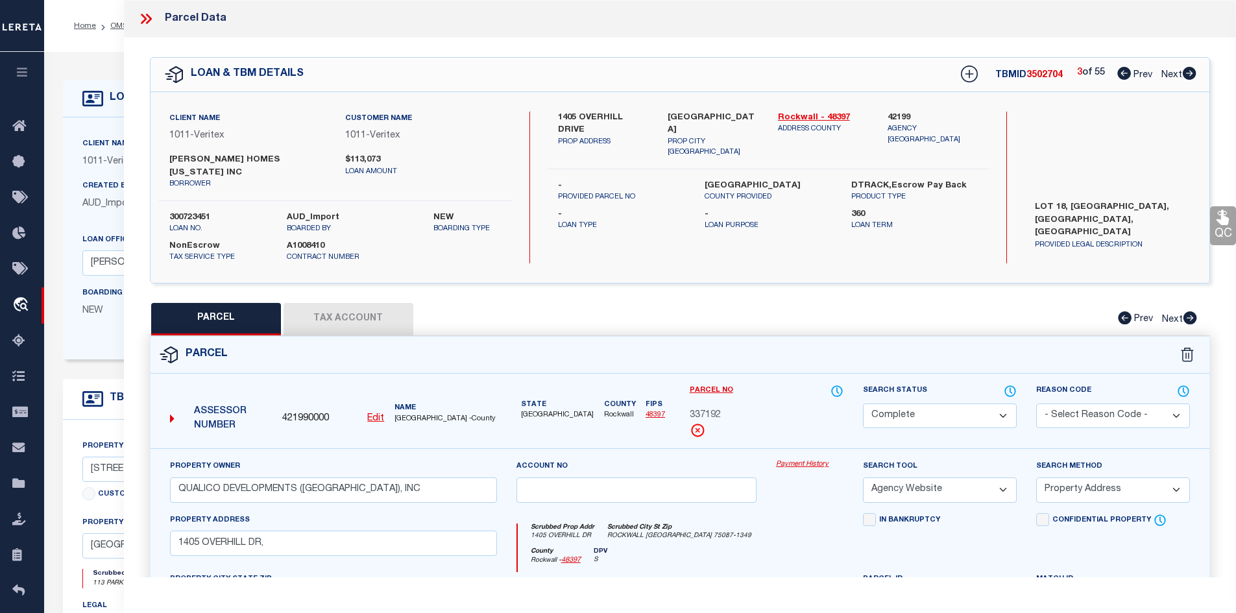
click at [1188, 77] on icon at bounding box center [1189, 73] width 14 height 13
select select "AS"
select select
checkbox input "false"
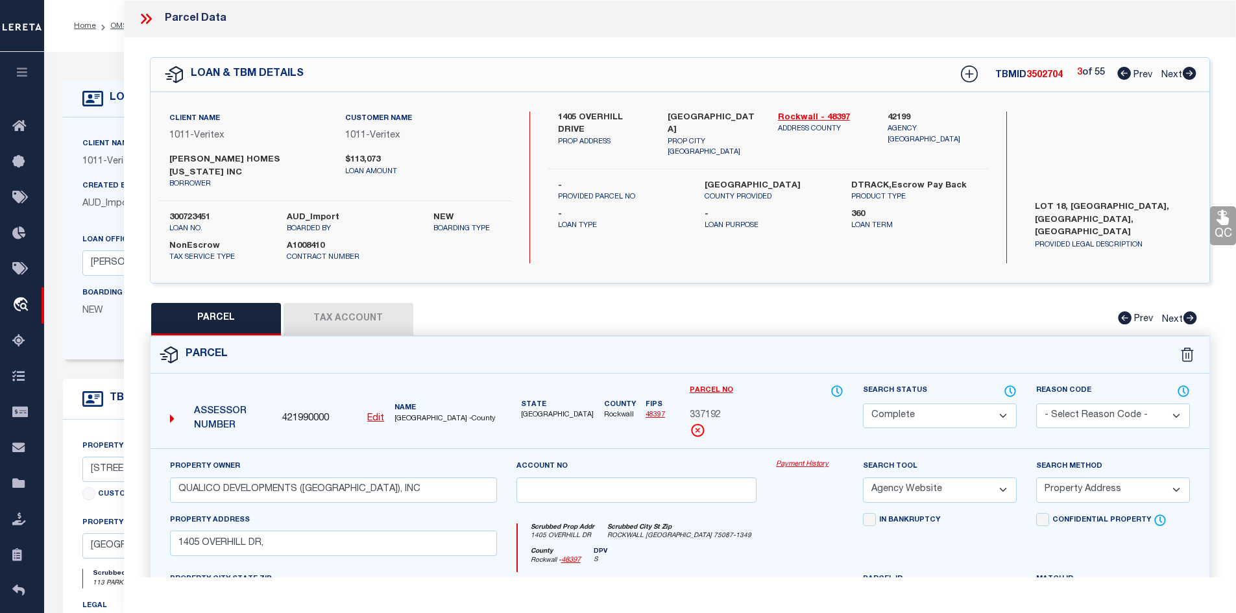
checkbox input "false"
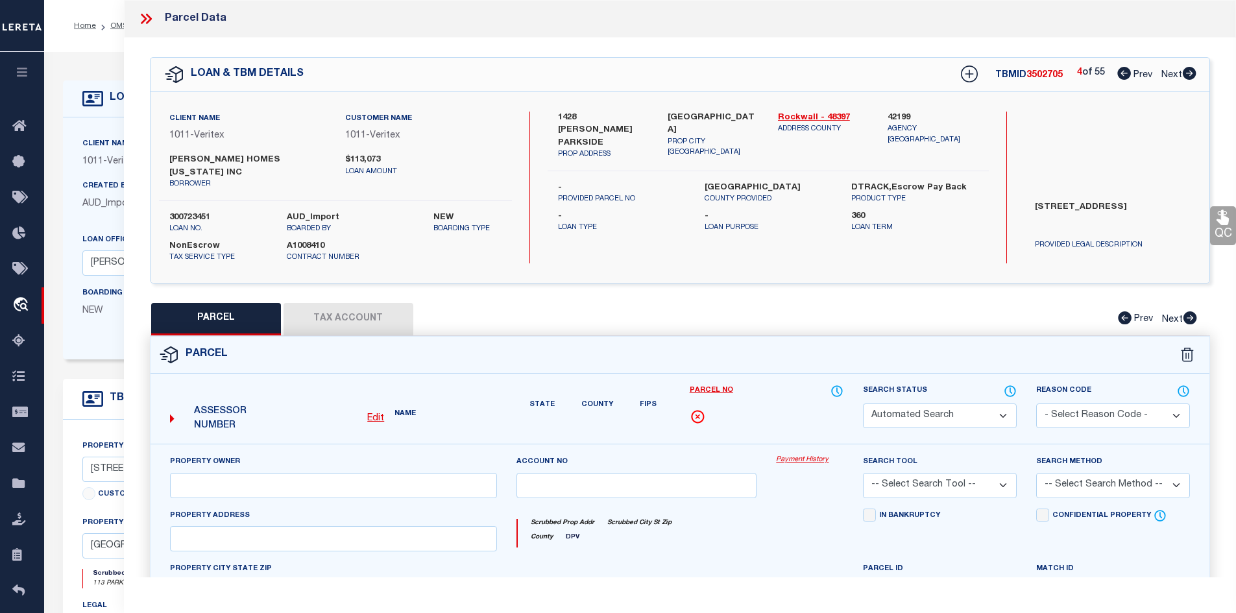
select select "CP"
type input "QUALICO DEVELOPMENTS ([GEOGRAPHIC_DATA]), INC"
select select "AGW"
select select "ADD"
type input "1428 [PERSON_NAME] PARKSIDE"
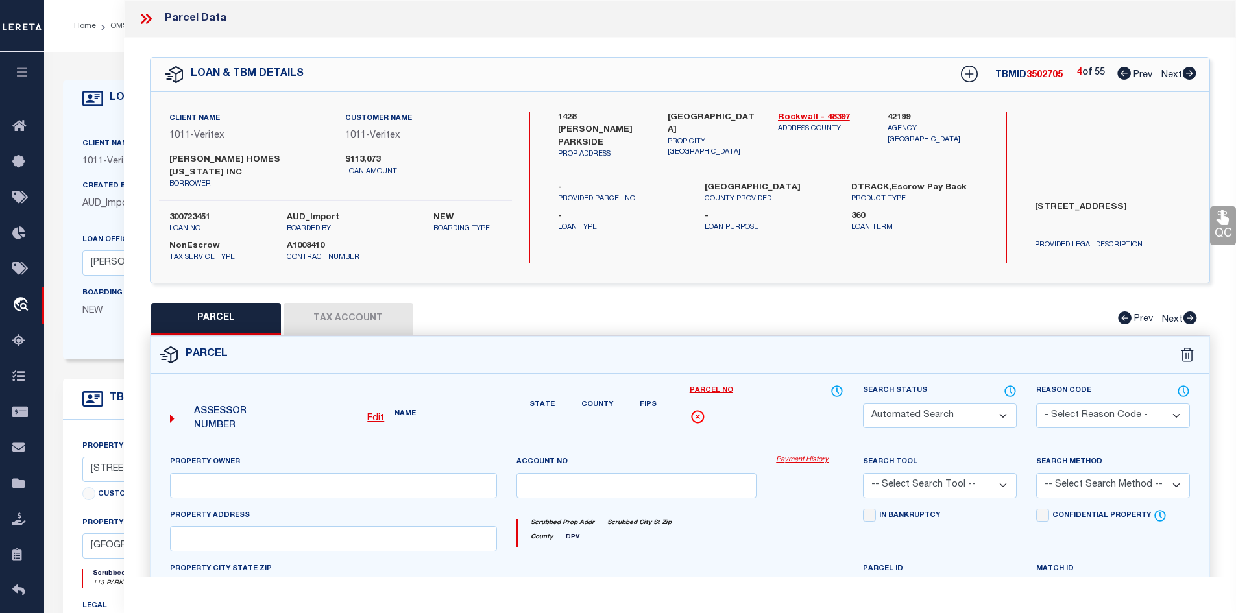
type input "[GEOGRAPHIC_DATA]"
type textarea "[STREET_ADDRESS]"
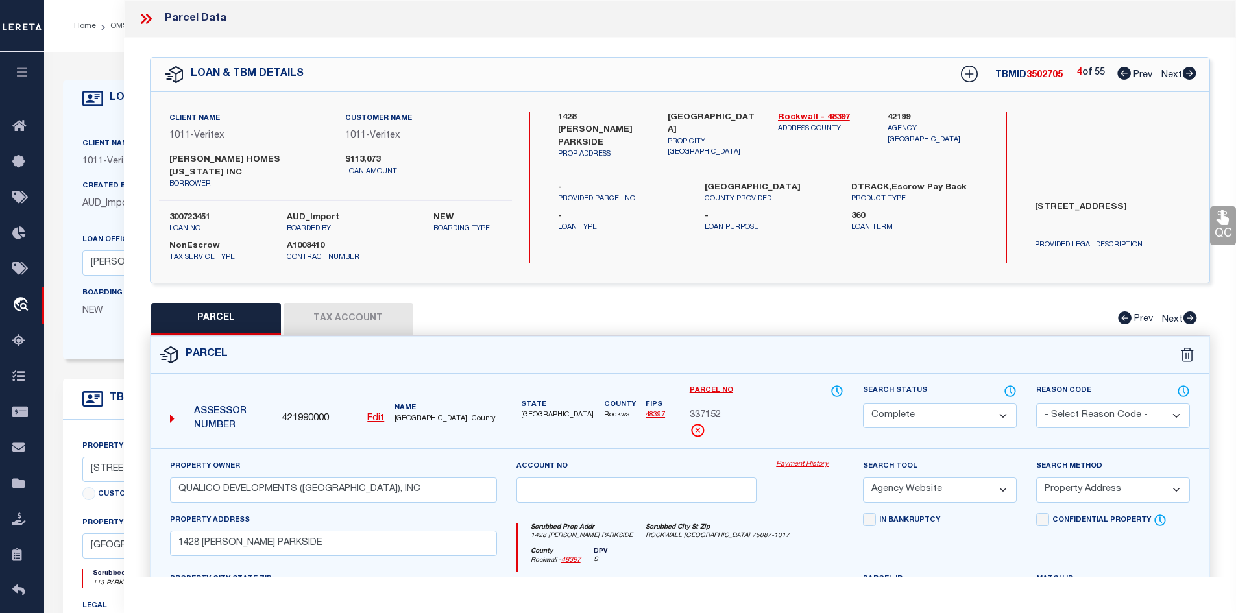
click at [1188, 77] on icon at bounding box center [1189, 73] width 14 height 13
select select "AS"
select select
checkbox input "false"
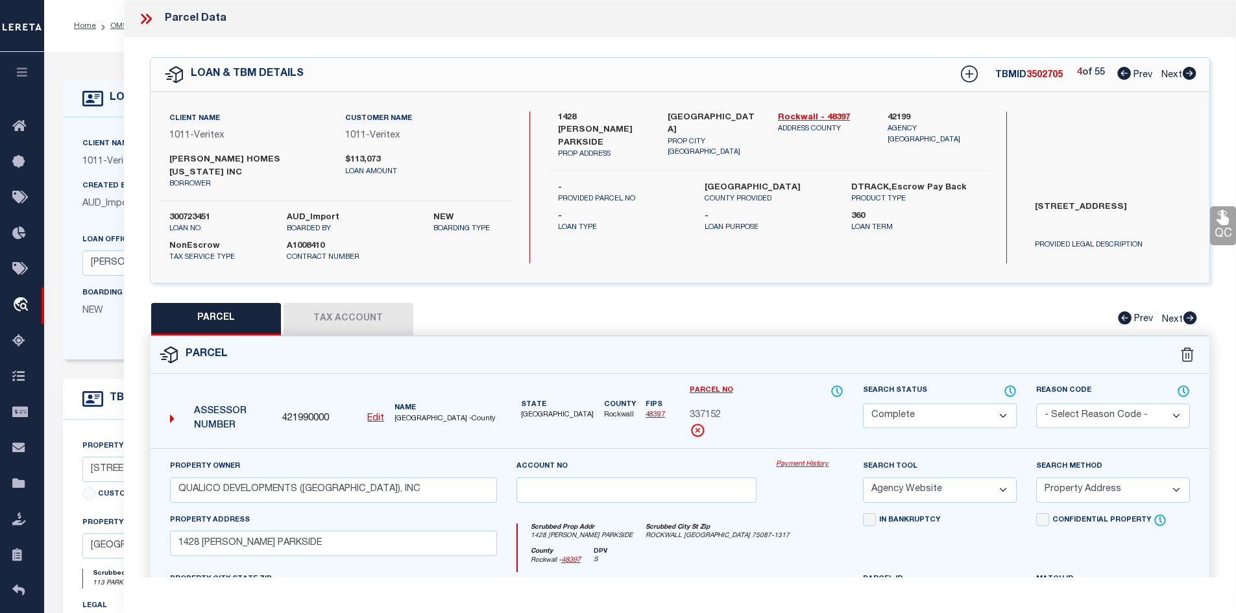
checkbox input "false"
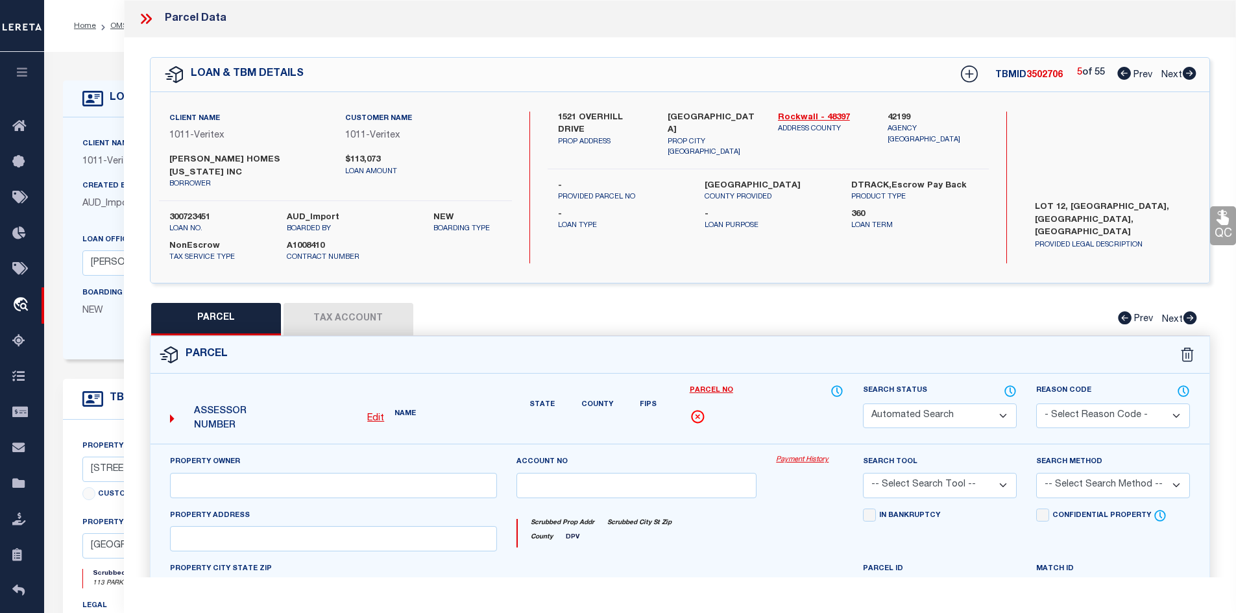
select select "CP"
type input "QUALICO DEVELOPMENTS ([GEOGRAPHIC_DATA]), INC"
select select "AGW"
select select "ADD"
type input "1521 OVERHILL DR,"
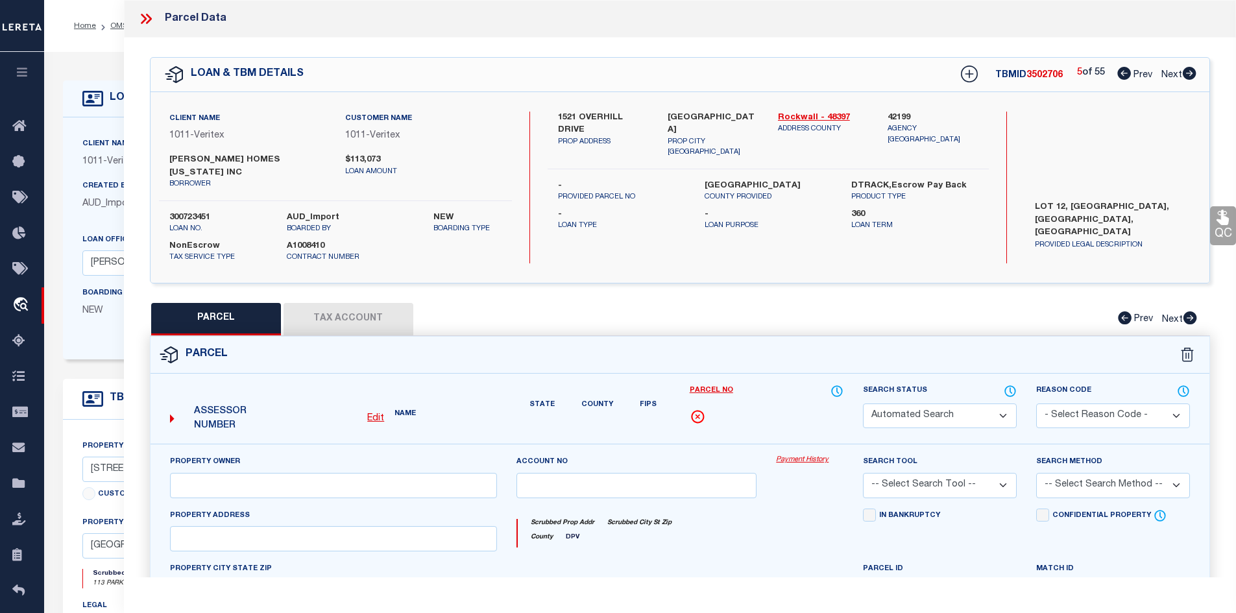
type input "[GEOGRAPHIC_DATA]"
type textarea "[GEOGRAPHIC_DATA] BLK D LOT 12"
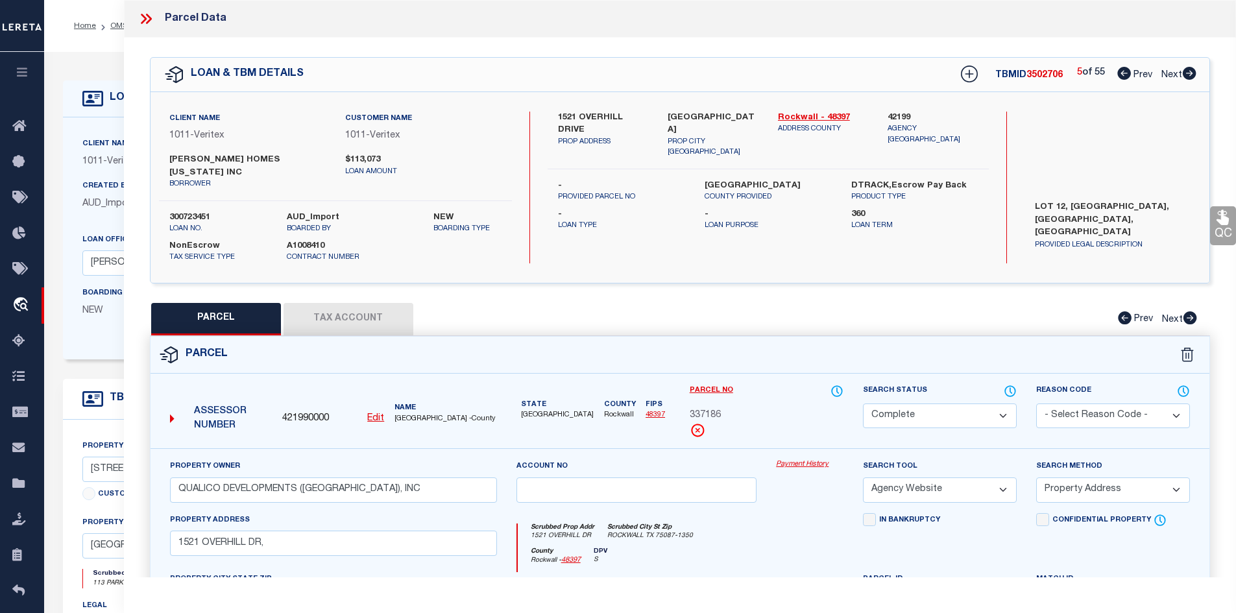
click at [1188, 77] on icon at bounding box center [1189, 73] width 14 height 13
select select "AS"
select select
checkbox input "false"
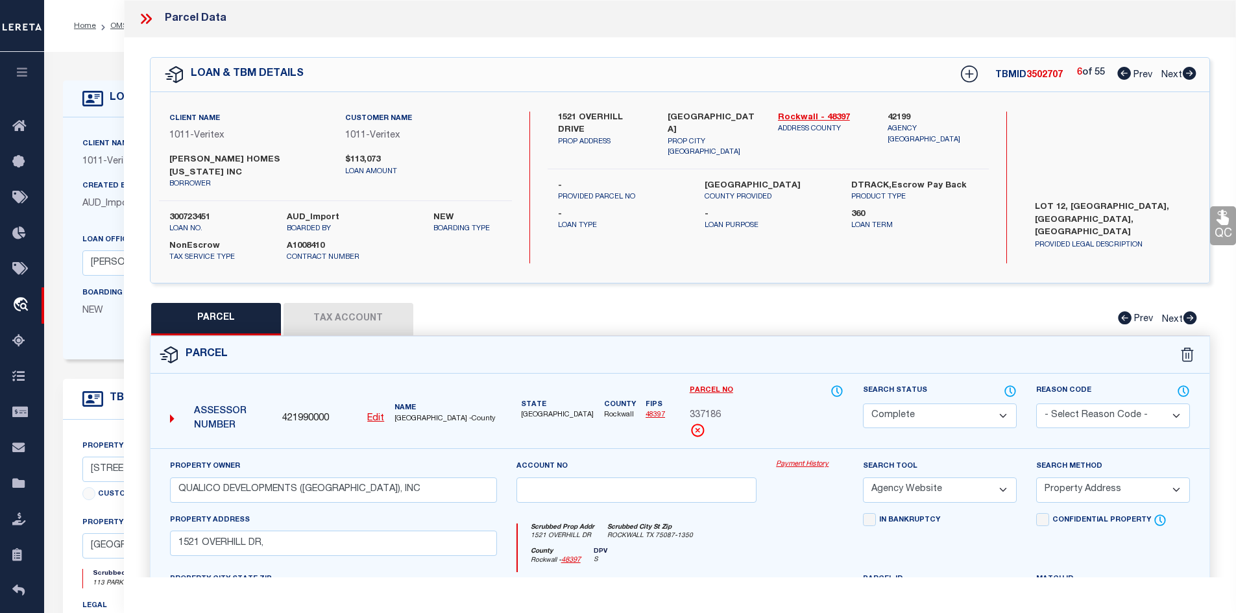
checkbox input "false"
select select "CP"
type input "QUALICO DEVELOPMENTS ([GEOGRAPHIC_DATA]), INC"
select select "AGW"
select select "ADD"
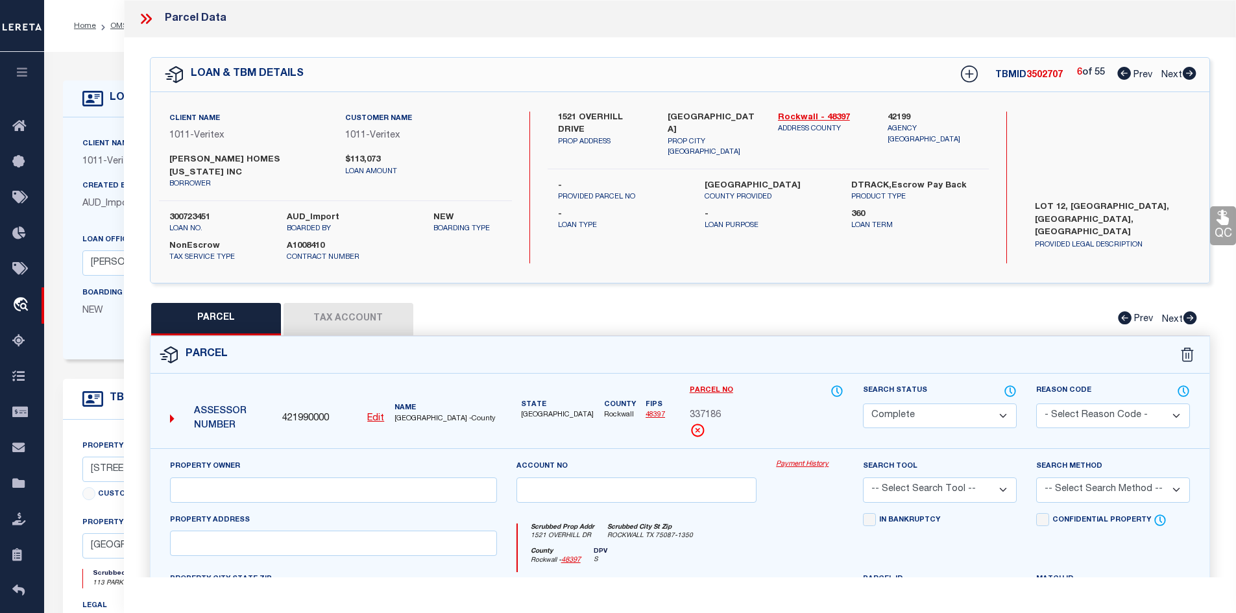
type input "1533 OVERHILL DR"
type input "[GEOGRAPHIC_DATA]"
type textarea "[GEOGRAPHIC_DATA] BLK D LOT 9"
click at [1188, 77] on icon at bounding box center [1189, 73] width 14 height 13
select select "AS"
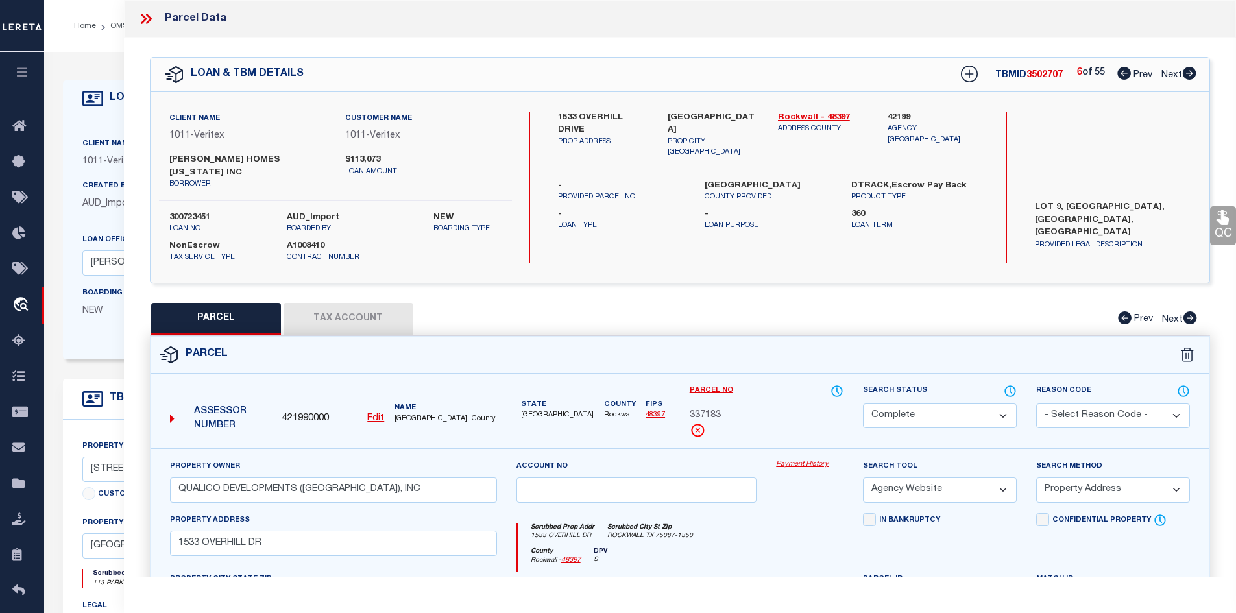
select select
checkbox input "false"
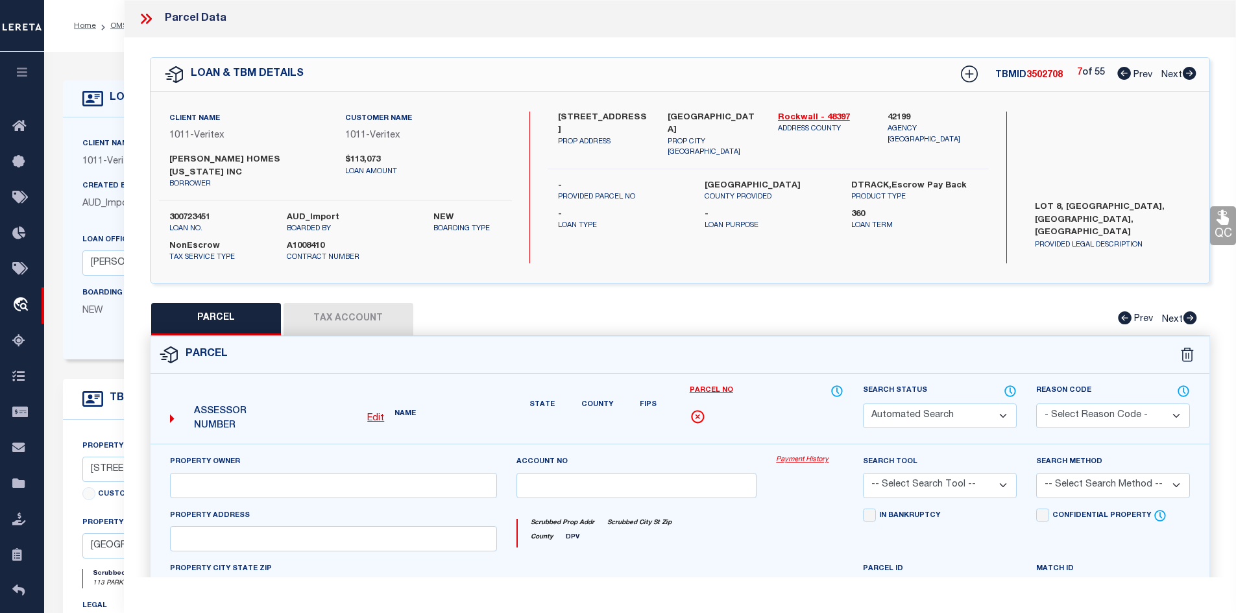
select select "CP"
type input "QUALICO DEVELOPMENTS ([GEOGRAPHIC_DATA]), INC"
select select "AGW"
select select "ADD"
type input "1537 OVERHILL DR"
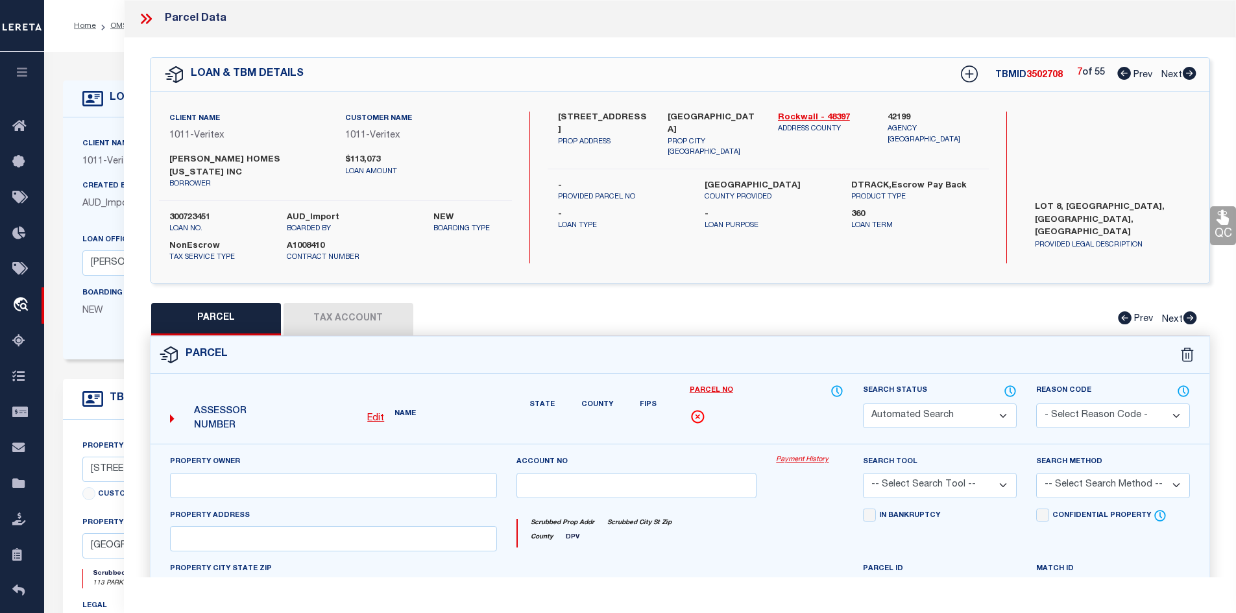
type input "[GEOGRAPHIC_DATA]"
type textarea "[GEOGRAPHIC_DATA] BLK D LOT 8"
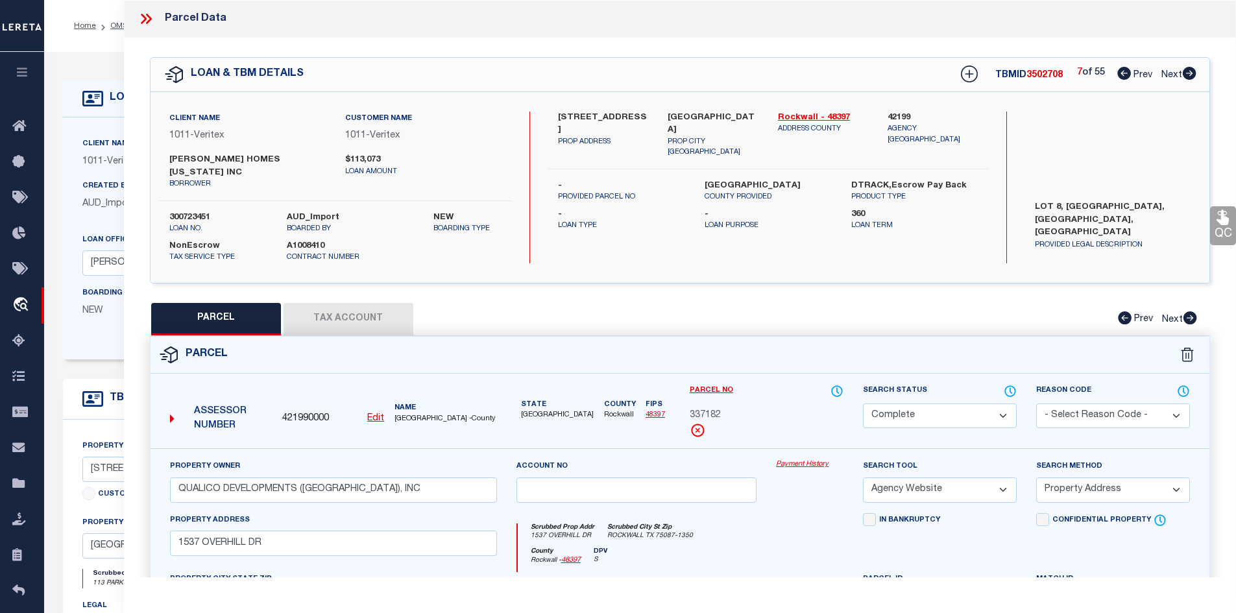
click at [1188, 77] on icon at bounding box center [1189, 73] width 14 height 13
select select "AS"
select select
checkbox input "false"
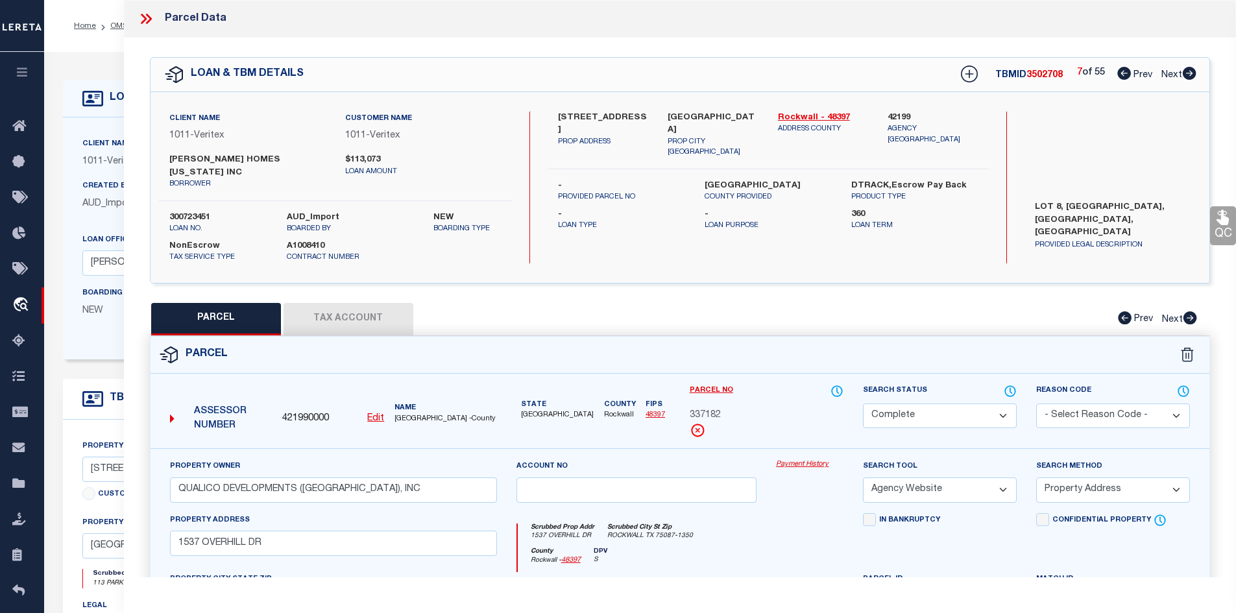
checkbox input "false"
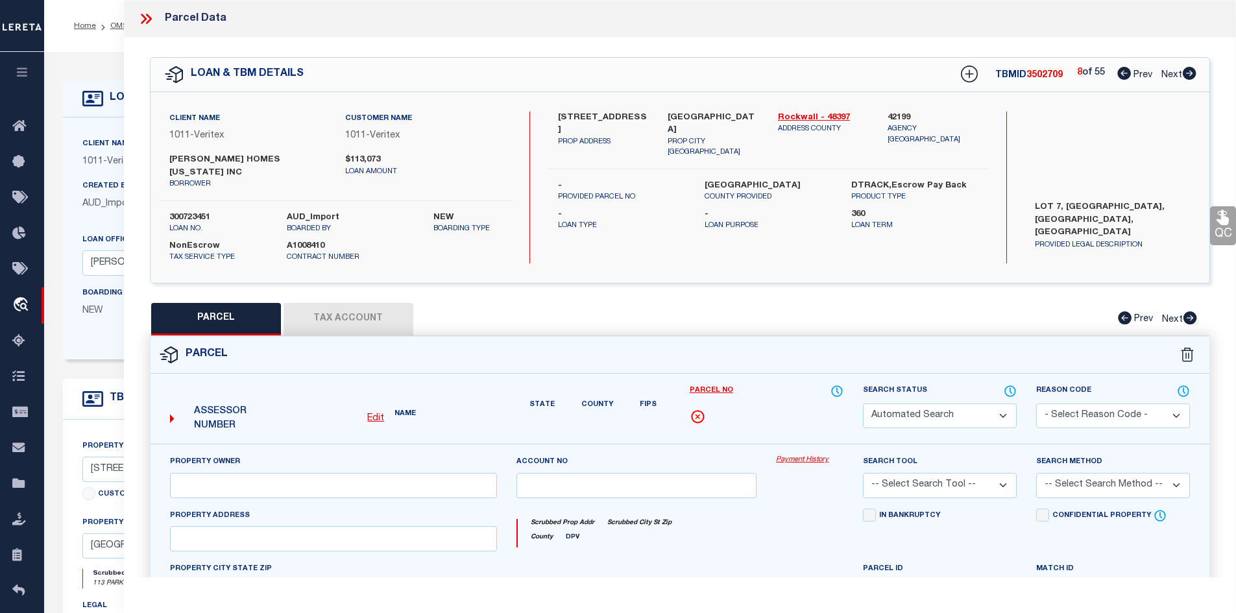
select select "CP"
type input "QUALICO DEVELOPMENTS ([GEOGRAPHIC_DATA]), INC"
select select "AGW"
select select "ADD"
type input "[STREET_ADDRESS],"
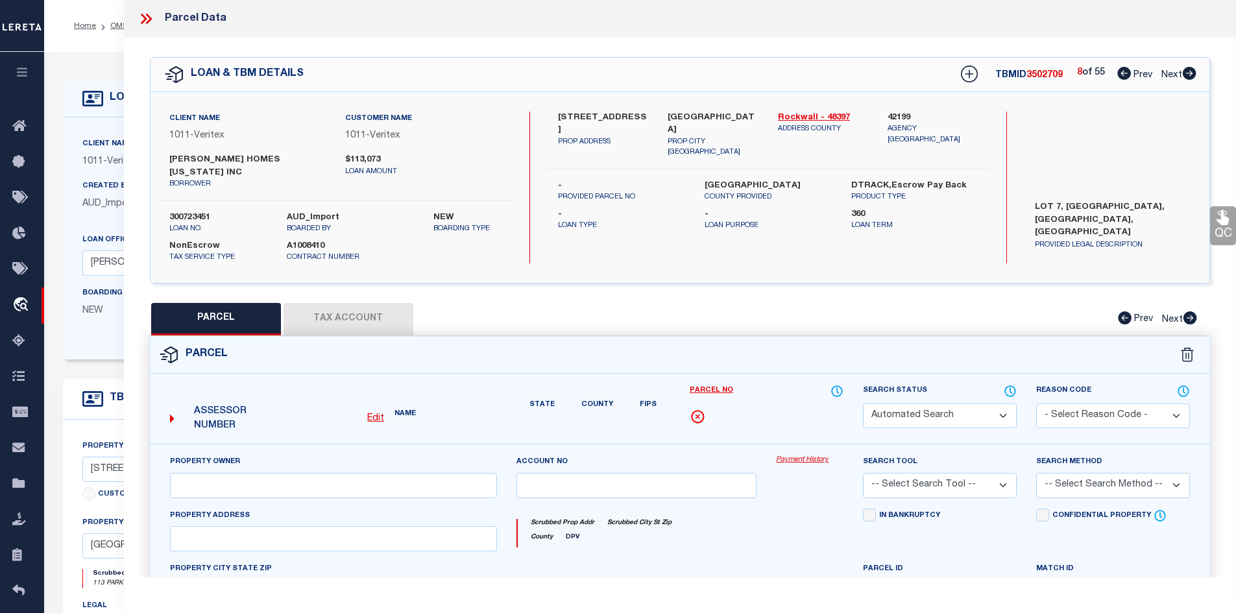
type input "[GEOGRAPHIC_DATA]"
type textarea "[GEOGRAPHIC_DATA] BLK D LOT 7"
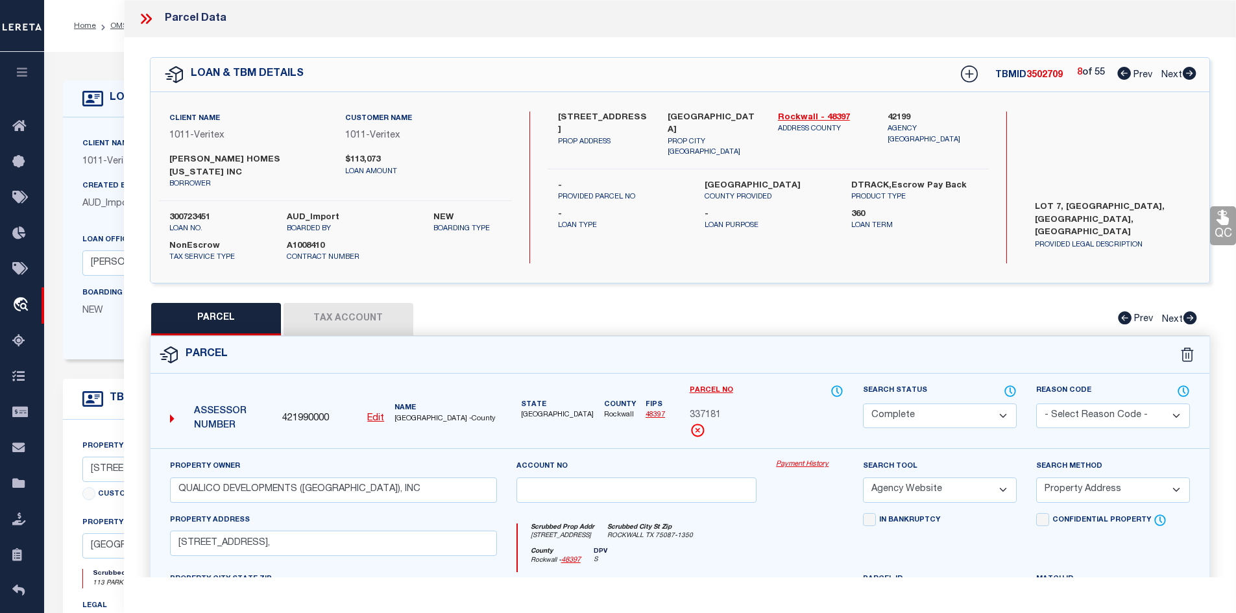
click at [1181, 80] on span "Next" at bounding box center [1171, 75] width 21 height 9
select select "AS"
select select
checkbox input "false"
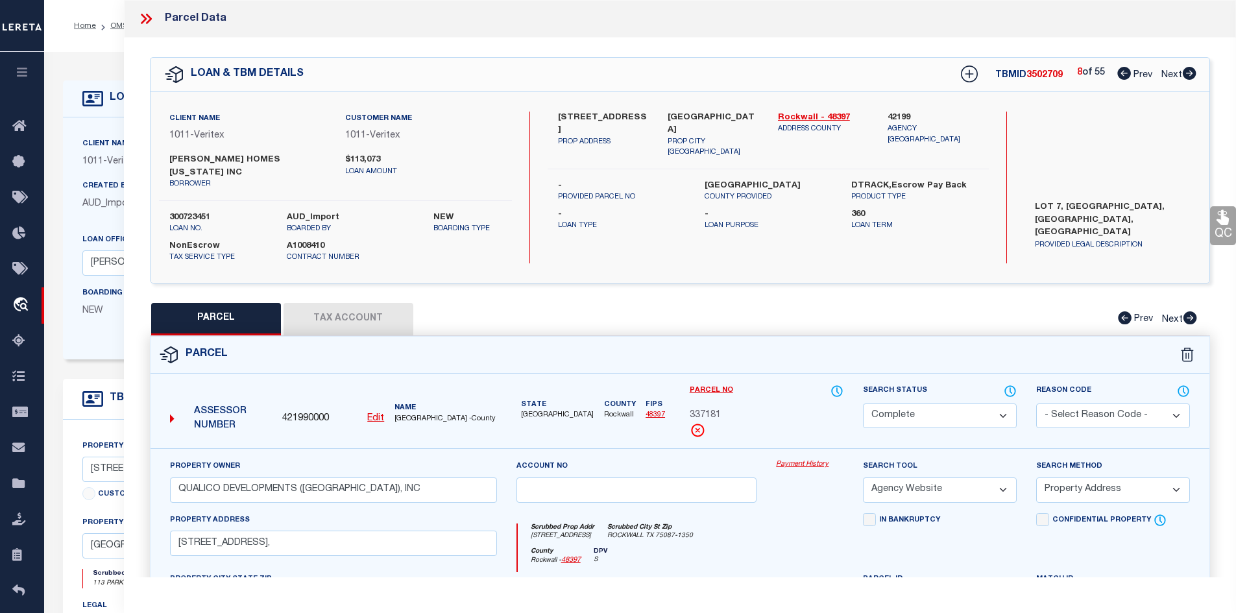
checkbox input "false"
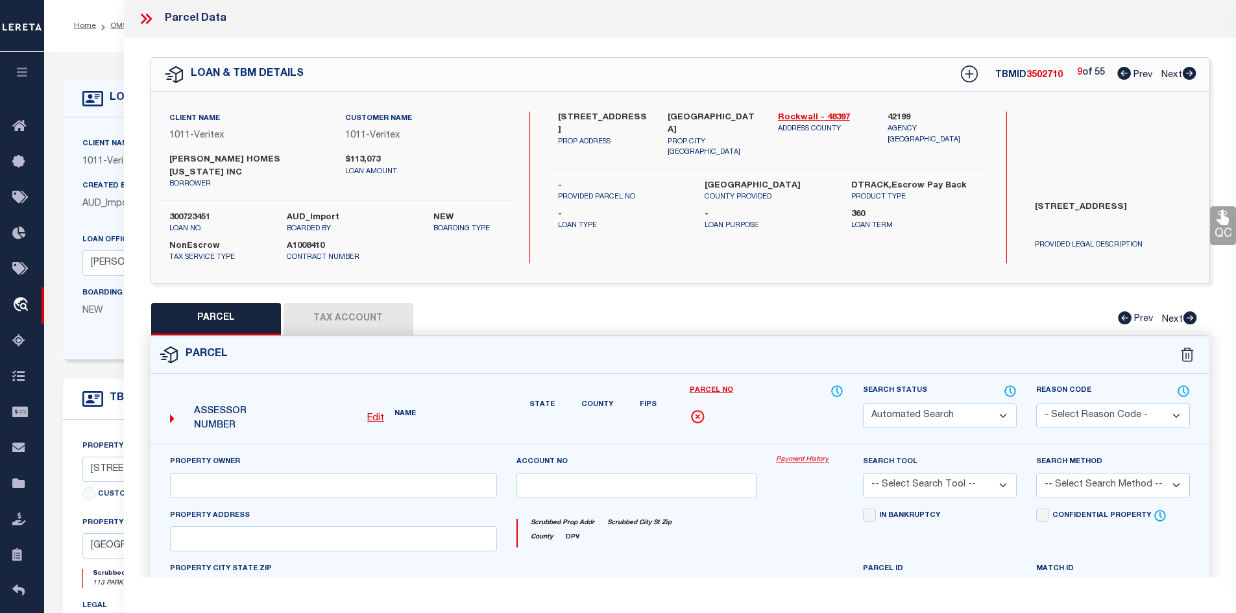
select select "CP"
type input "QUALICO DEVELOPMENTS ([GEOGRAPHIC_DATA]), INC"
select select "AGW"
select select "ADD"
type input "[STREET_ADDRESS]"
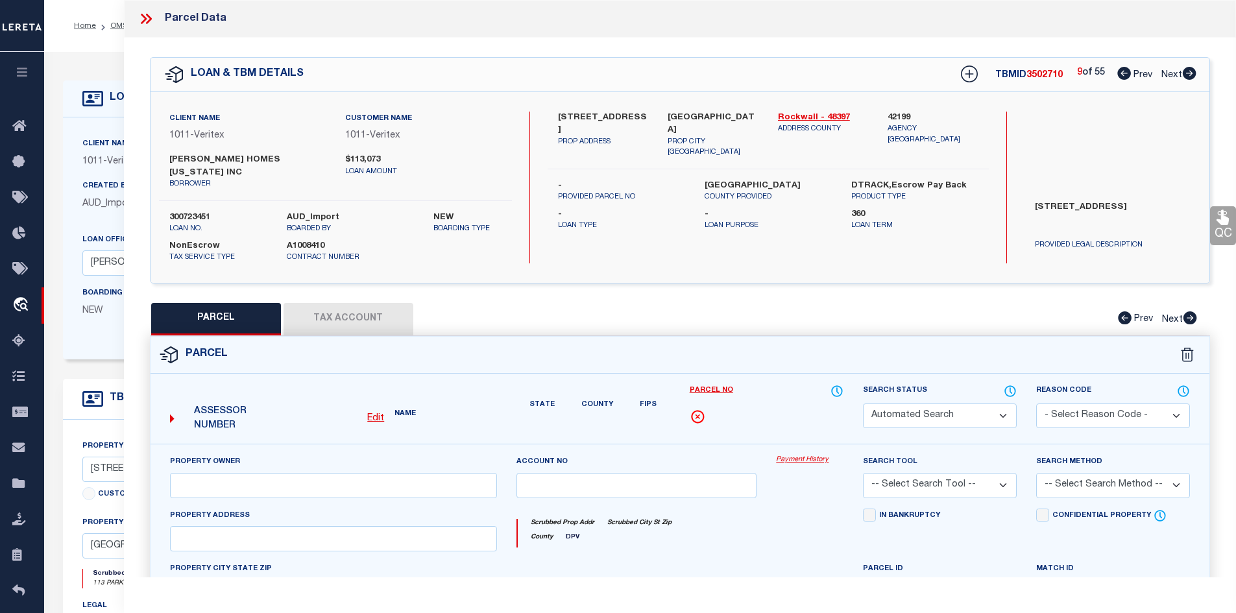
type input "[GEOGRAPHIC_DATA]"
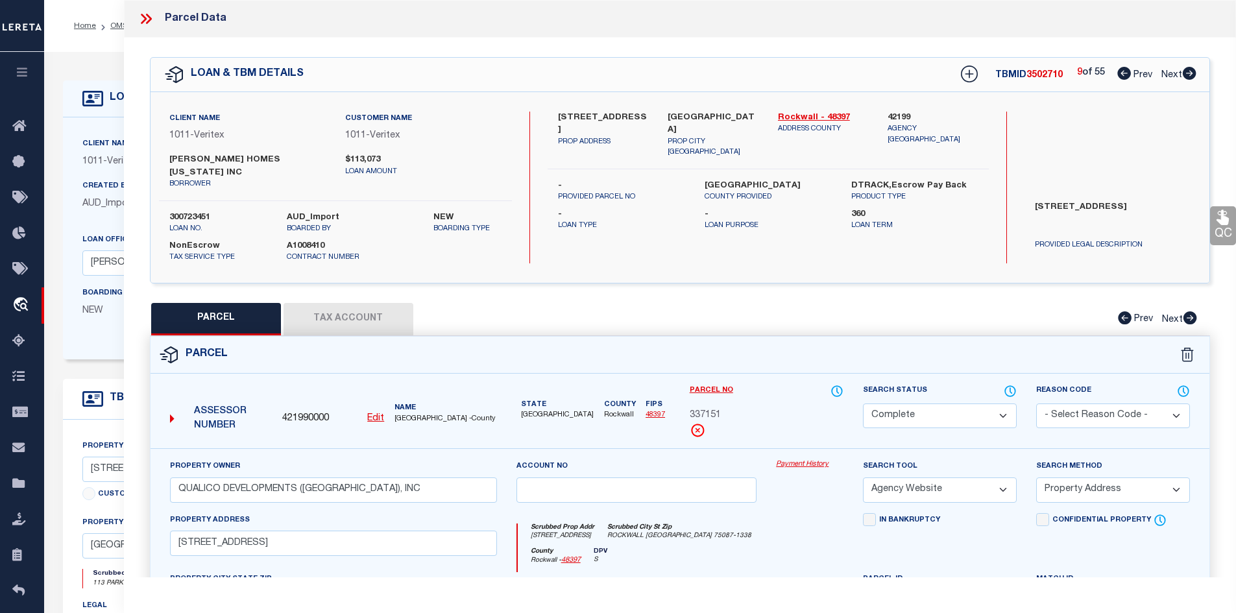
click at [1181, 80] on span "Next" at bounding box center [1171, 75] width 21 height 9
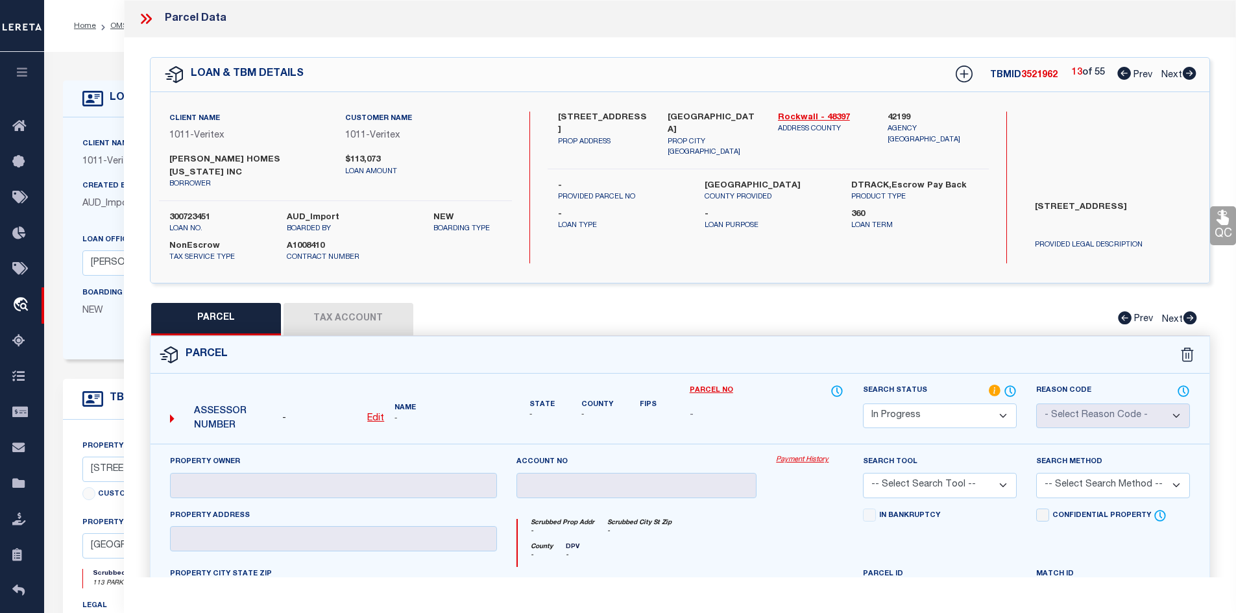
click at [1181, 80] on span "Next" at bounding box center [1171, 75] width 21 height 9
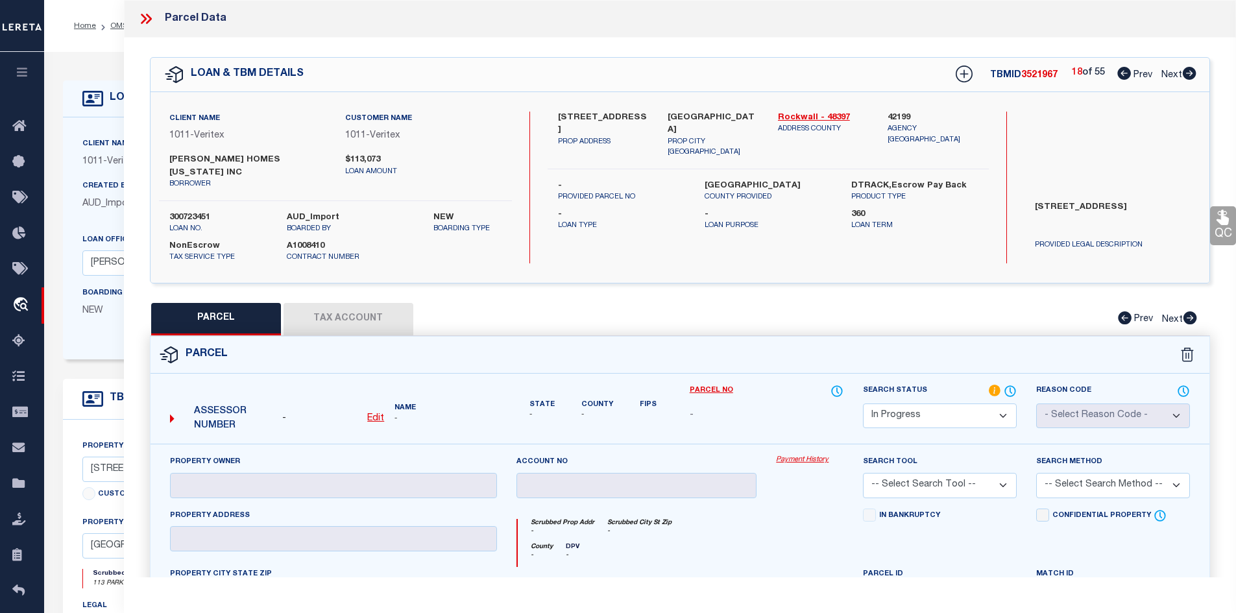
click at [1181, 80] on span "Next" at bounding box center [1171, 75] width 21 height 9
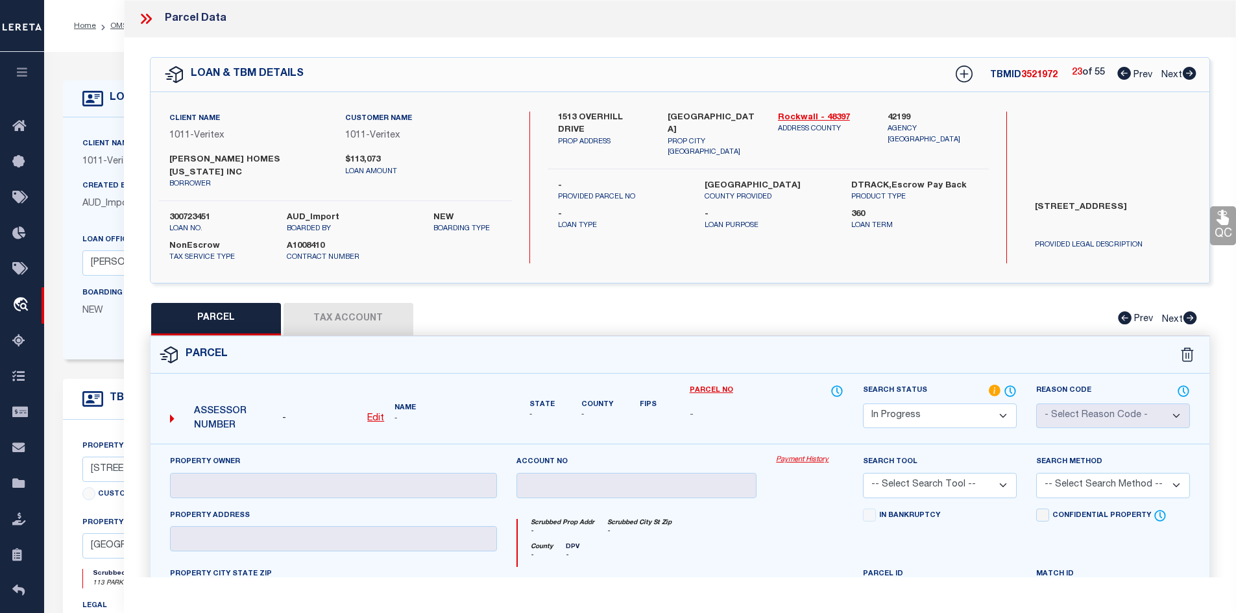
click at [1181, 80] on span "Next" at bounding box center [1171, 75] width 21 height 9
click at [1187, 78] on icon at bounding box center [1189, 73] width 14 height 13
click at [1188, 75] on icon at bounding box center [1189, 73] width 14 height 13
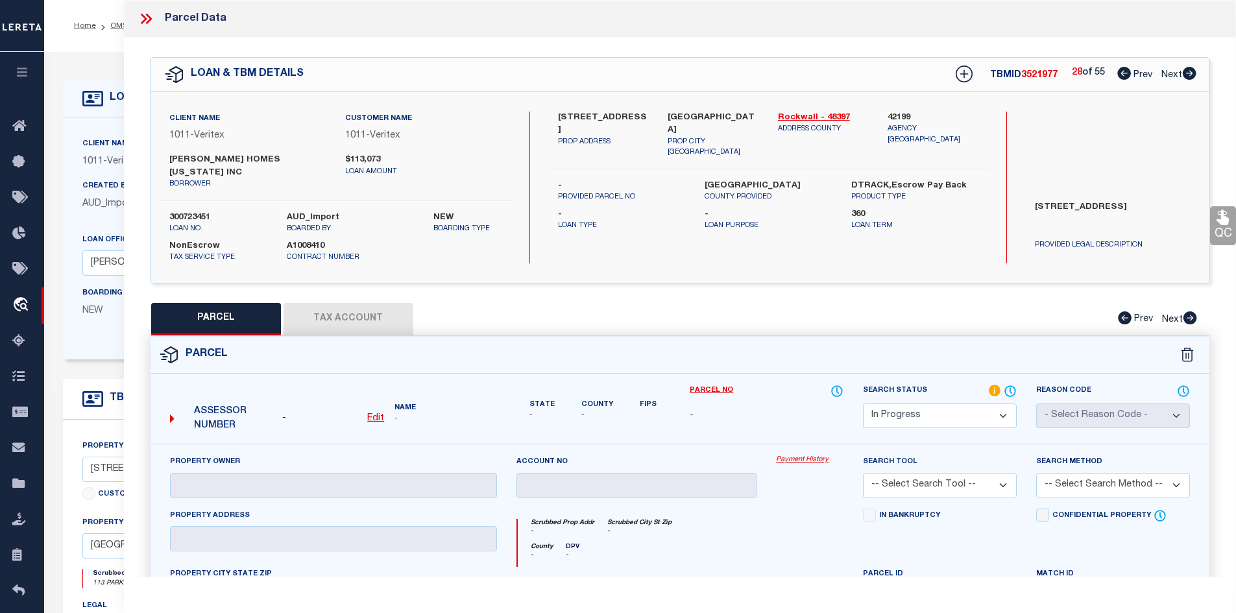
click at [1183, 78] on icon at bounding box center [1189, 73] width 14 height 13
click at [1186, 75] on icon at bounding box center [1189, 73] width 14 height 13
click at [1183, 77] on icon at bounding box center [1189, 73] width 14 height 13
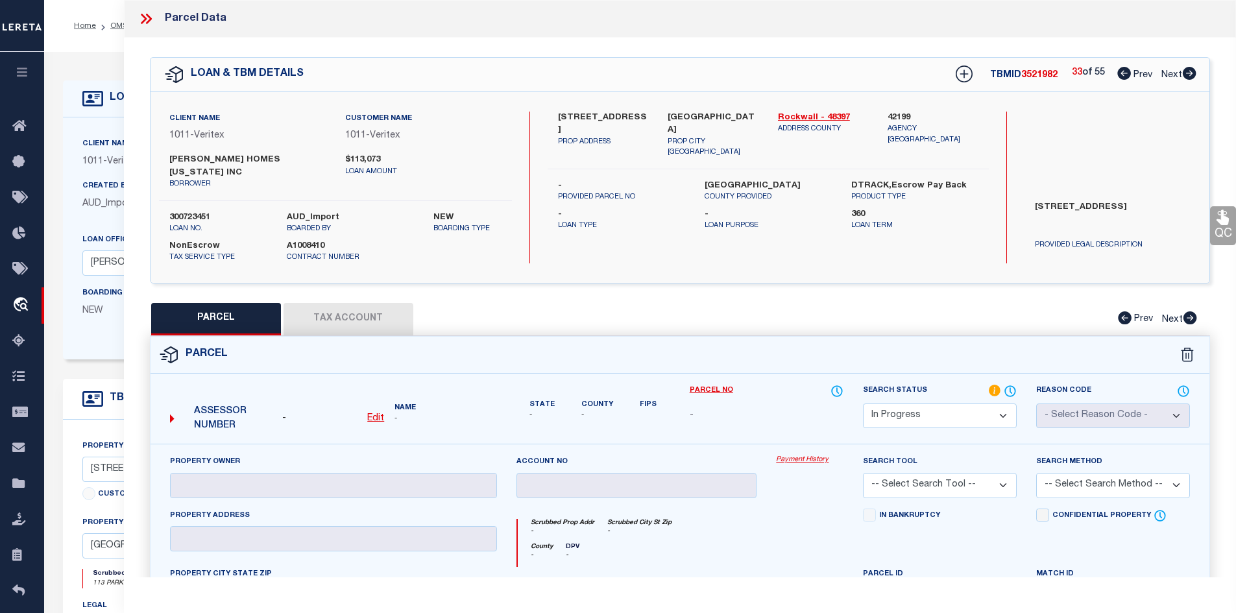
click at [1183, 77] on icon at bounding box center [1189, 73] width 14 height 13
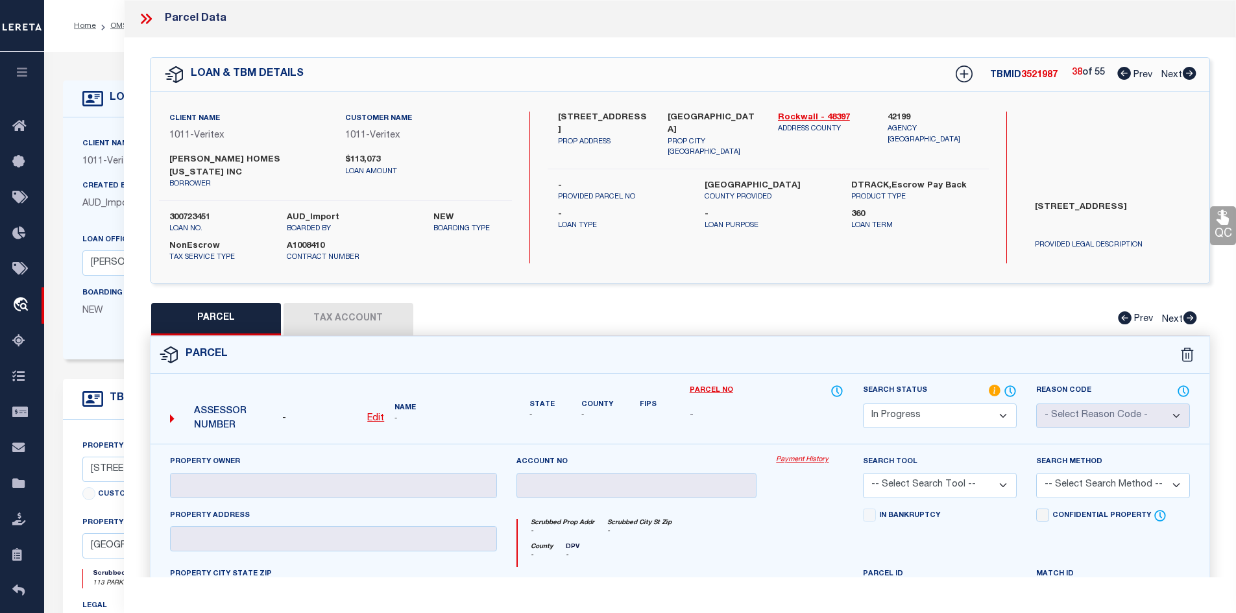
click at [1183, 77] on icon at bounding box center [1189, 73] width 14 height 13
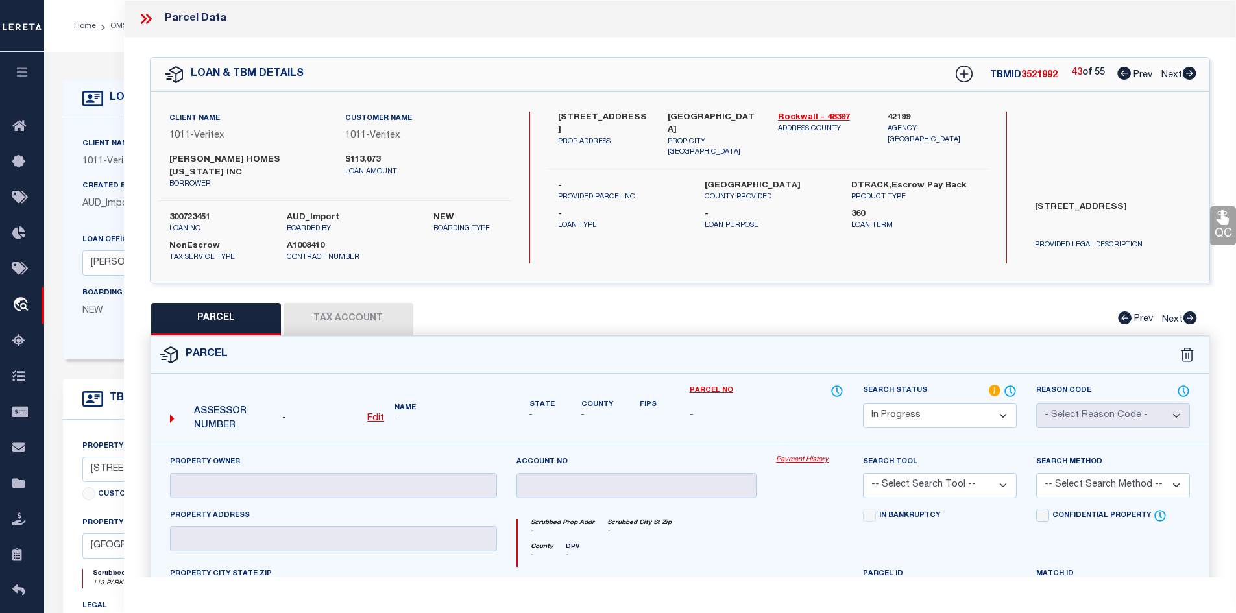
click at [1183, 77] on icon at bounding box center [1189, 73] width 14 height 13
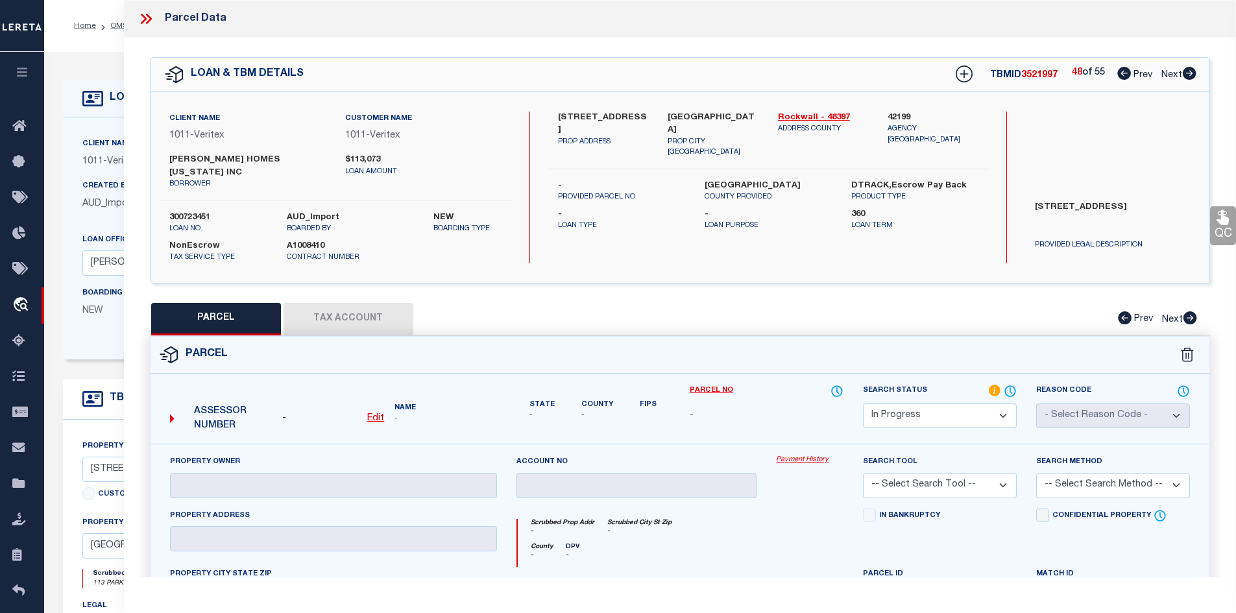
click at [1183, 77] on icon at bounding box center [1189, 73] width 14 height 13
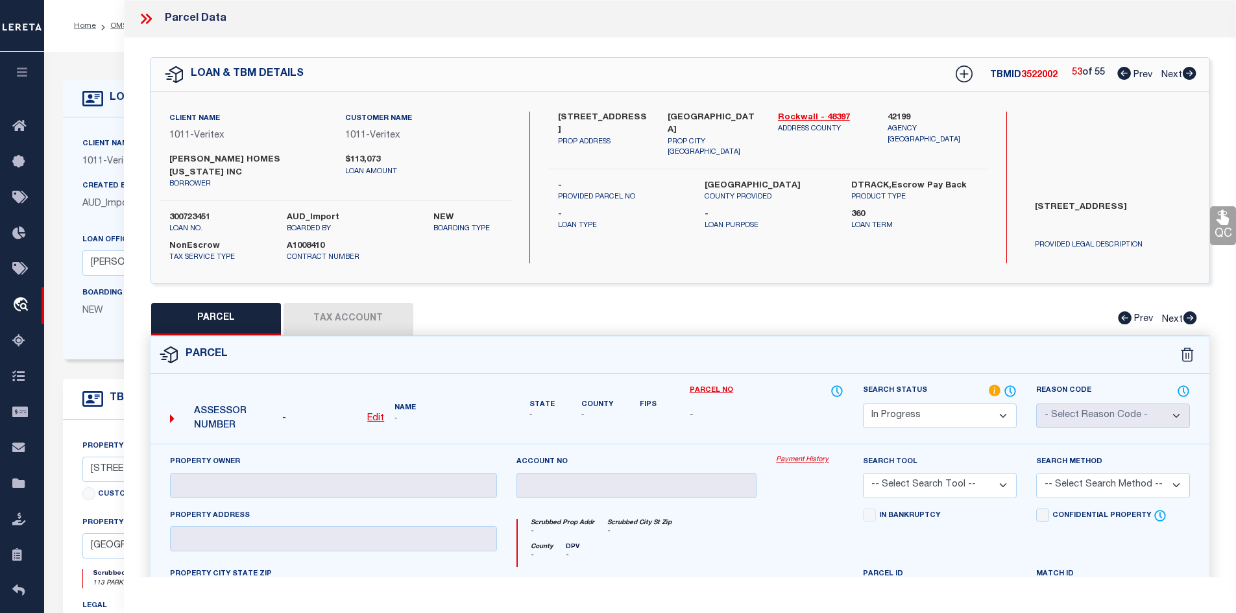
click at [1183, 77] on icon at bounding box center [1189, 73] width 14 height 13
click at [147, 17] on icon at bounding box center [145, 18] width 17 height 17
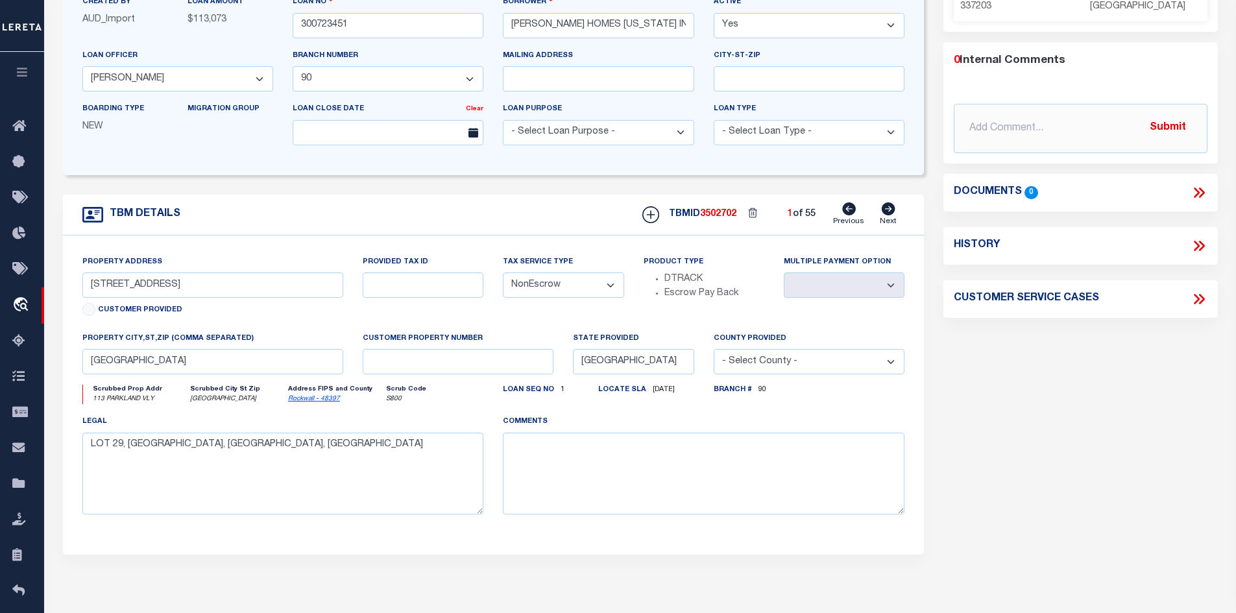
scroll to position [54, 0]
